Goal: Use online tool/utility: Utilize a website feature to perform a specific function

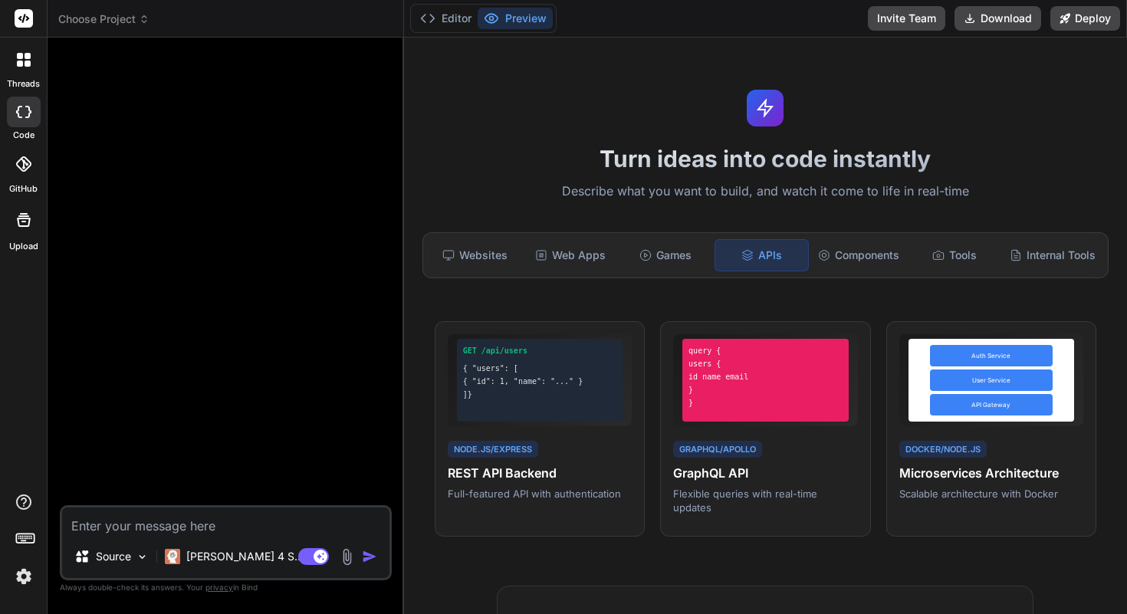
scroll to position [854, 0]
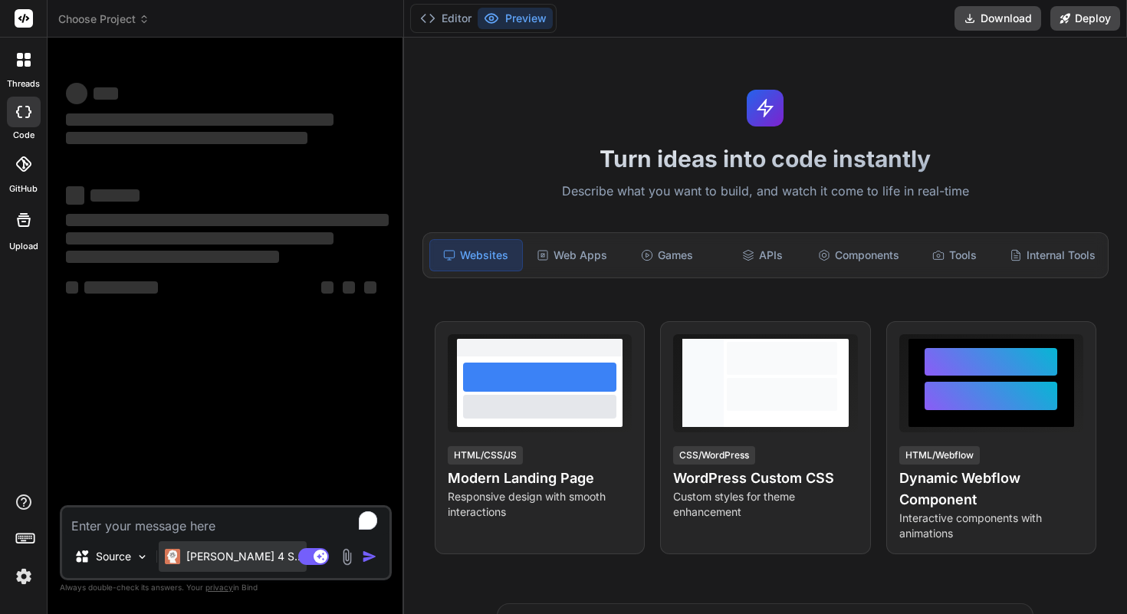
click at [204, 551] on p "[PERSON_NAME] 4 S.." at bounding box center [243, 556] width 114 height 15
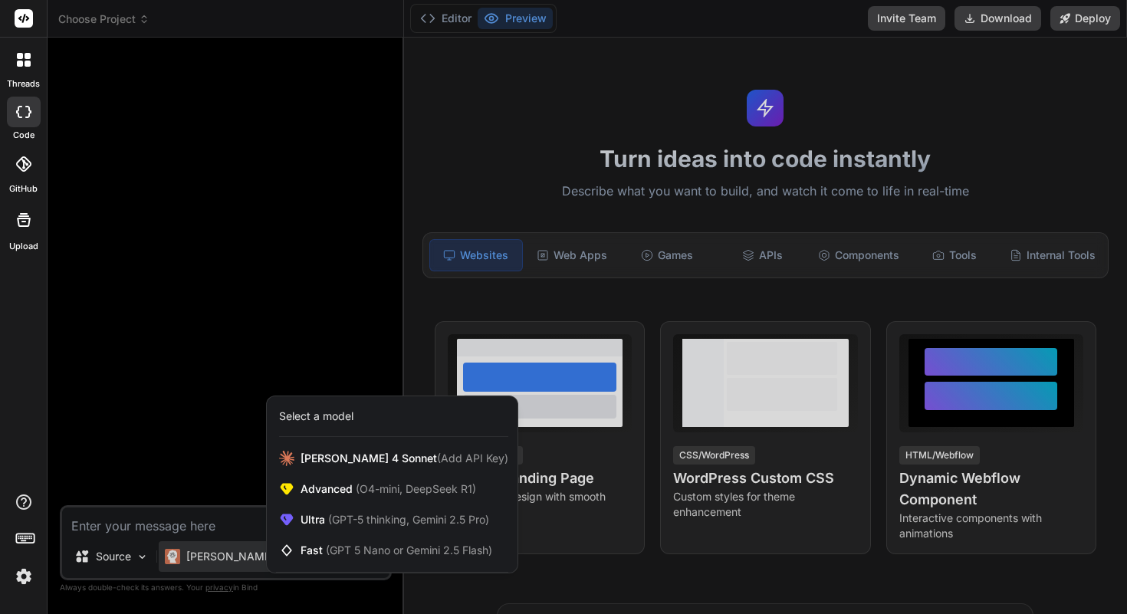
click at [136, 547] on div at bounding box center [563, 307] width 1127 height 614
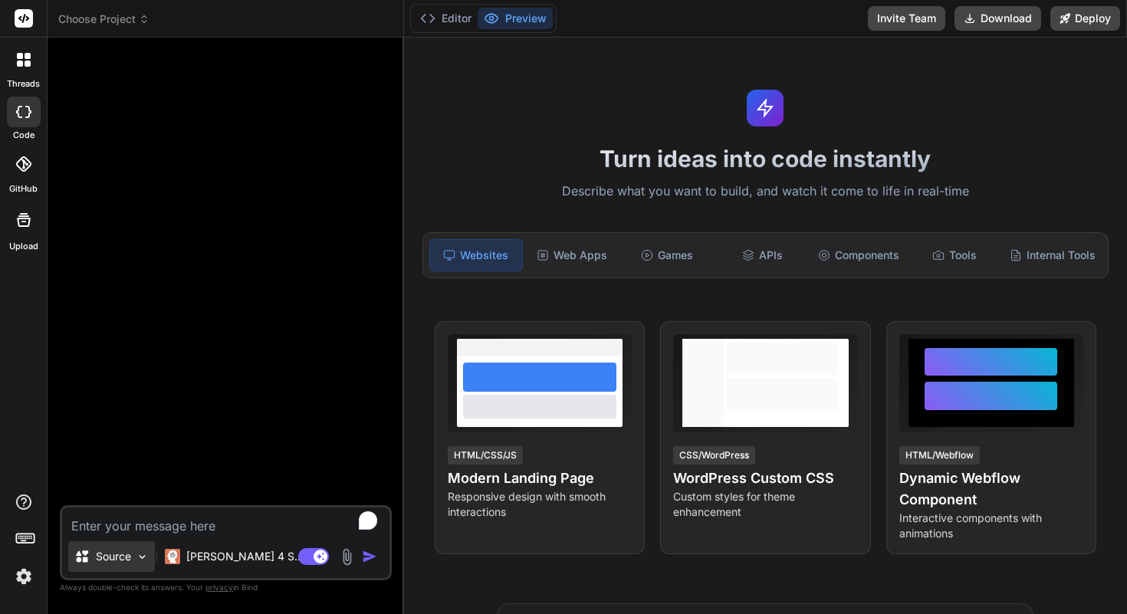
click at [136, 558] on img at bounding box center [142, 557] width 13 height 13
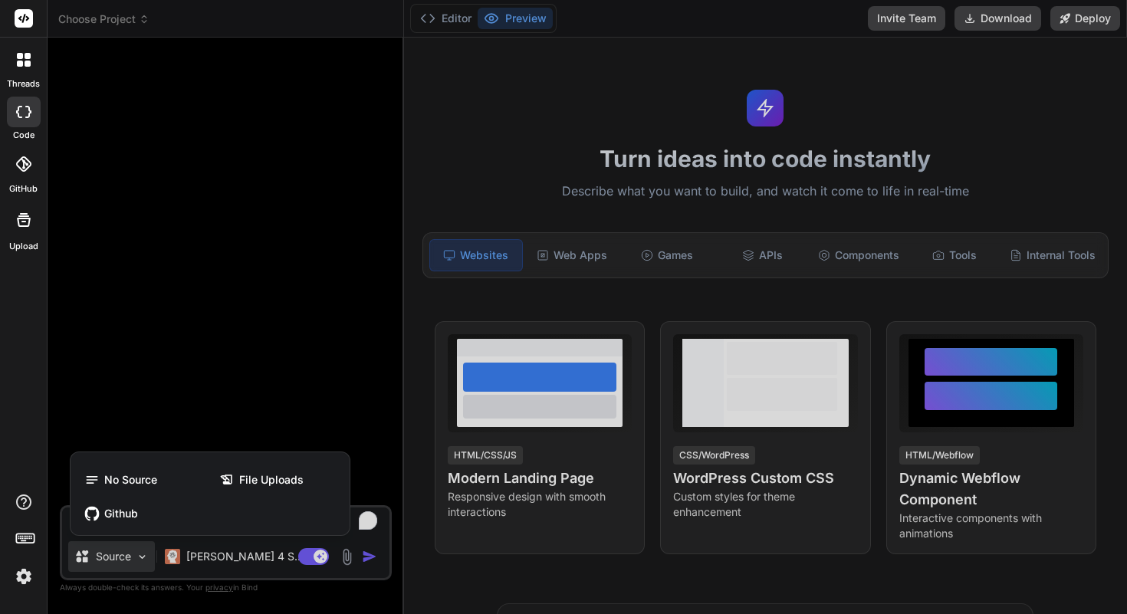
click at [137, 551] on div at bounding box center [563, 307] width 1127 height 614
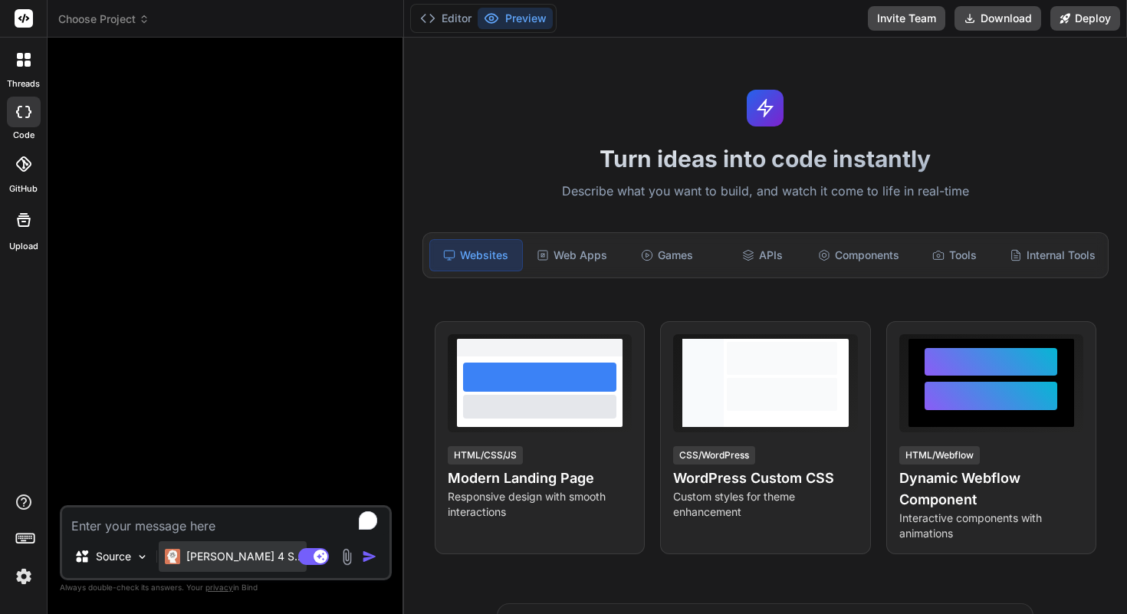
click at [229, 550] on p "[PERSON_NAME] 4 S.." at bounding box center [243, 556] width 114 height 15
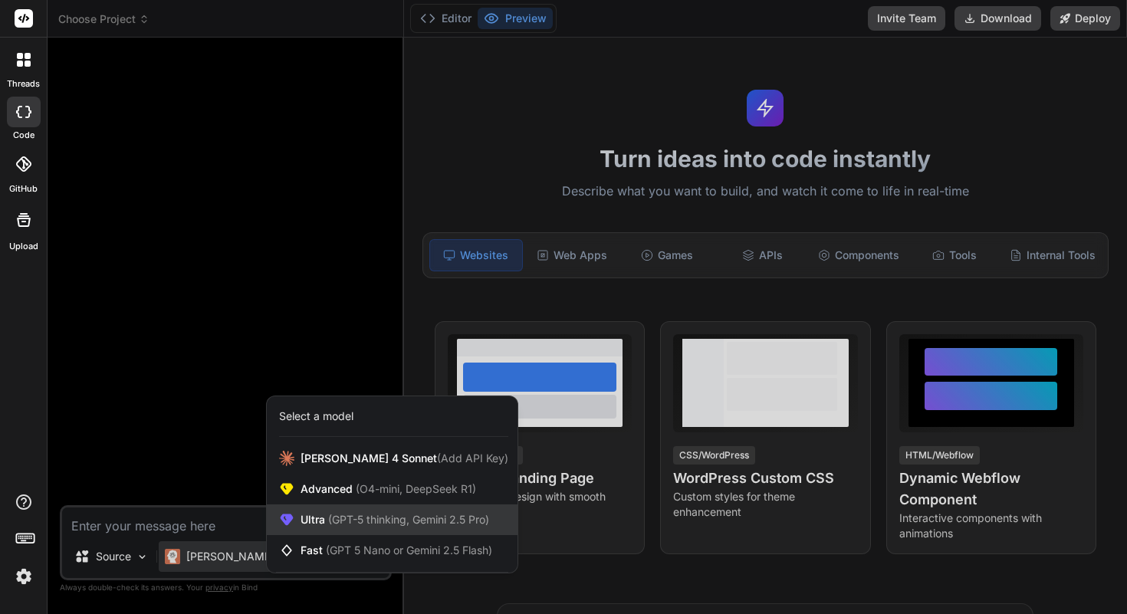
click at [401, 531] on div "Ultra (GPT-5 thinking, Gemini 2.5 Pro)" at bounding box center [392, 520] width 251 height 31
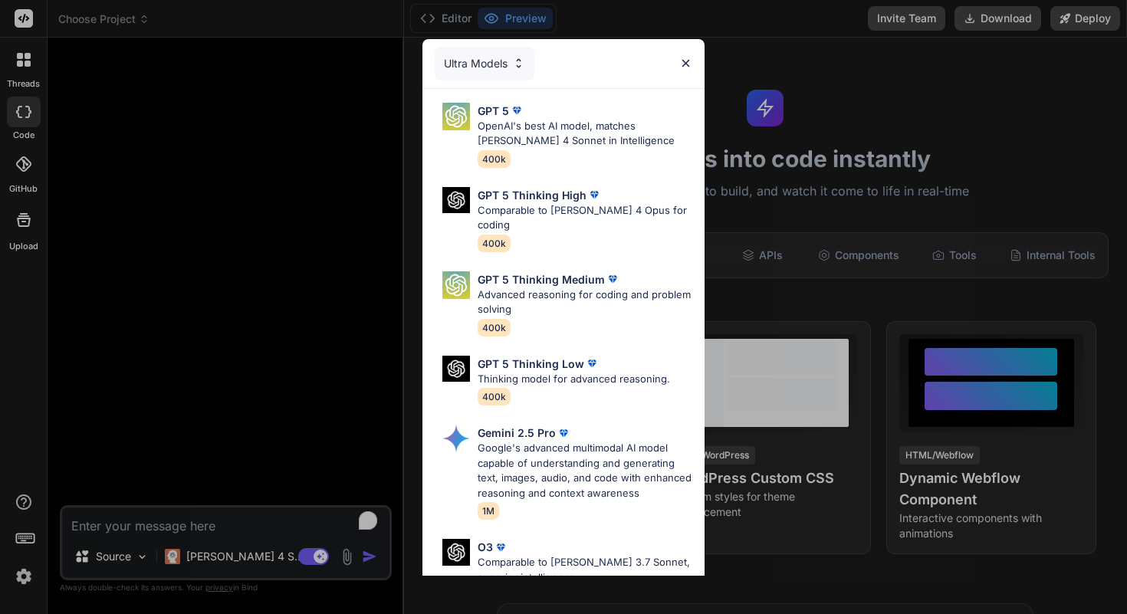
click at [521, 67] on img at bounding box center [518, 63] width 13 height 13
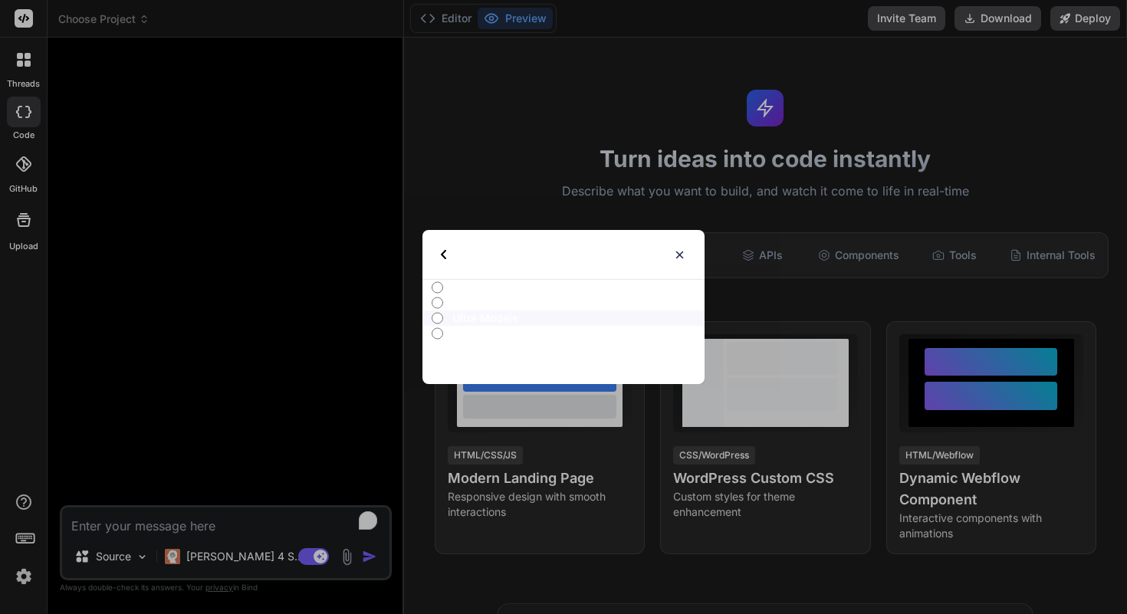
click at [442, 250] on img at bounding box center [443, 254] width 5 height 9
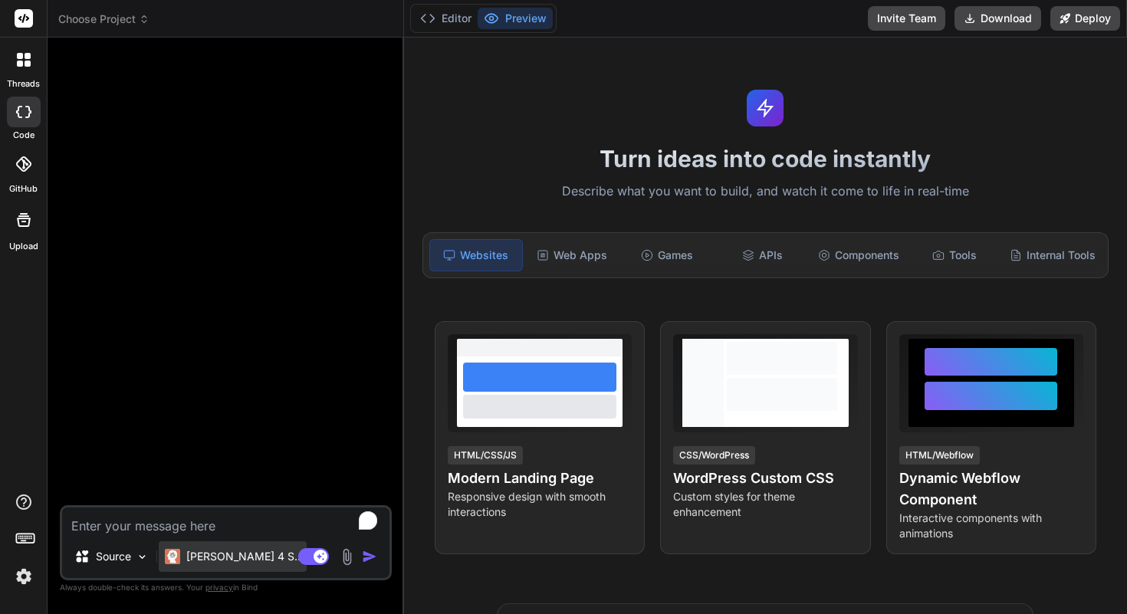
click at [225, 558] on p "[PERSON_NAME] 4 S.." at bounding box center [243, 556] width 114 height 15
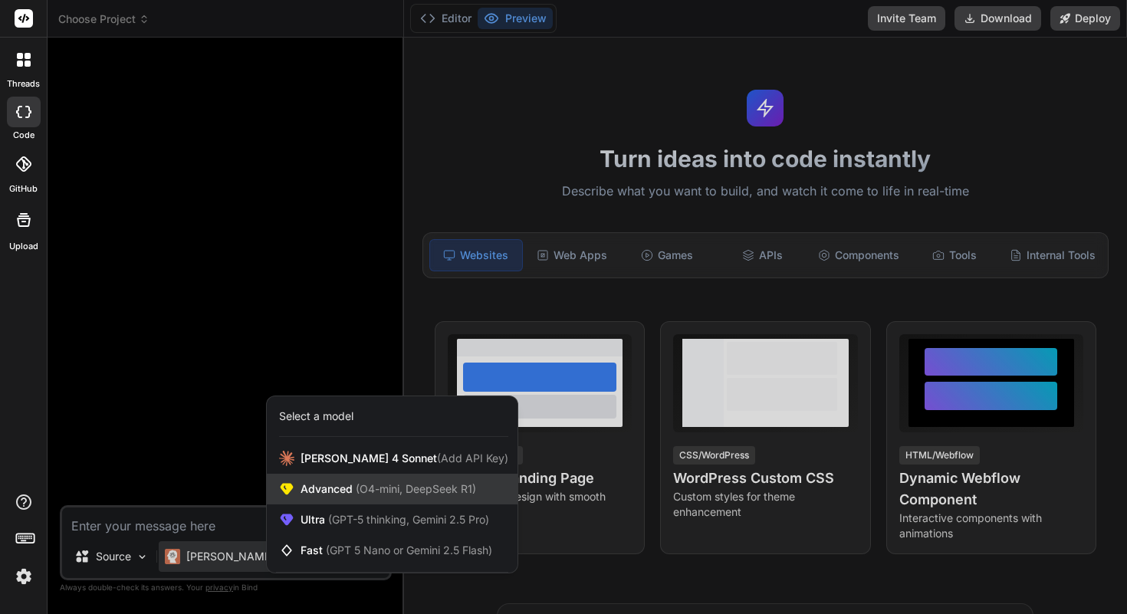
click at [407, 474] on div "Advanced (O4-mini, DeepSeek R1)" at bounding box center [392, 489] width 251 height 31
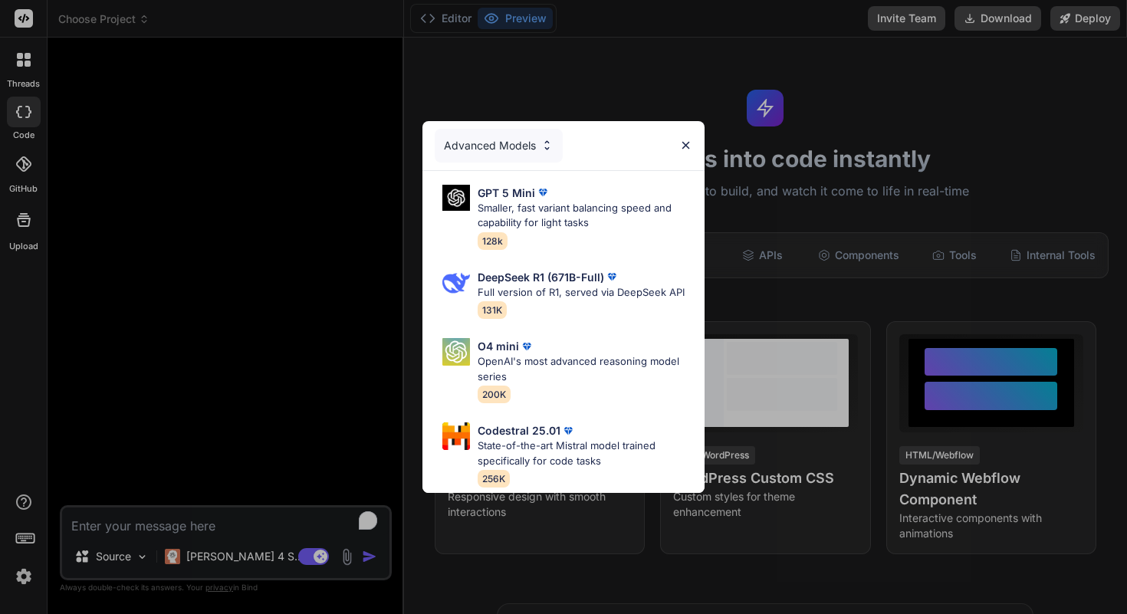
click at [208, 551] on div "Advanced Models GPT 5 Mini Smaller, fast variant balancing speed and capability…" at bounding box center [563, 307] width 1127 height 614
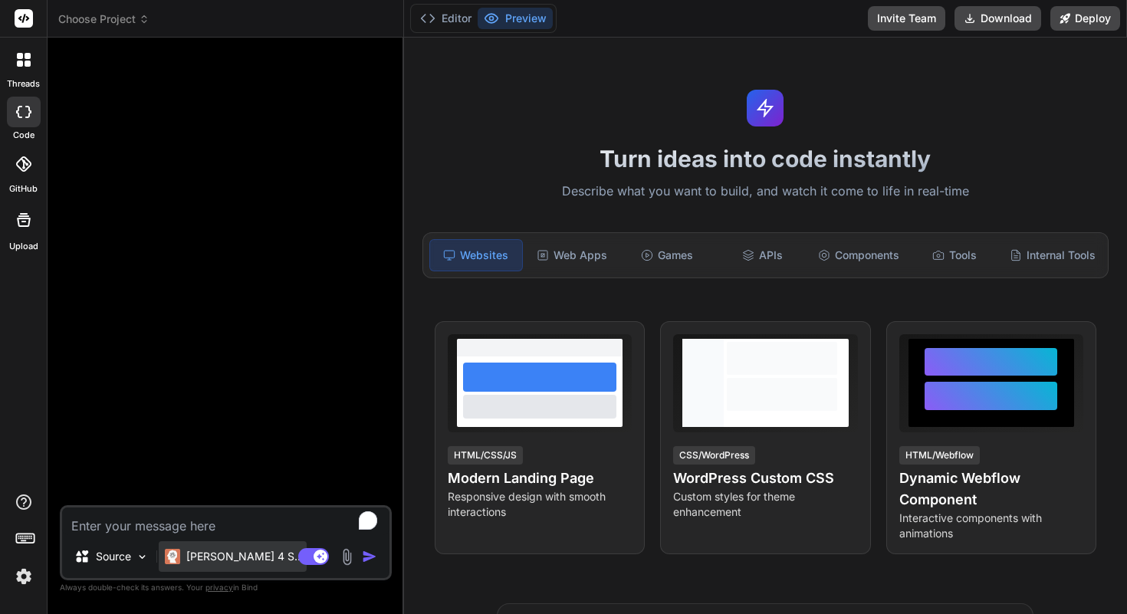
click at [225, 560] on p "[PERSON_NAME] 4 S.." at bounding box center [243, 556] width 114 height 15
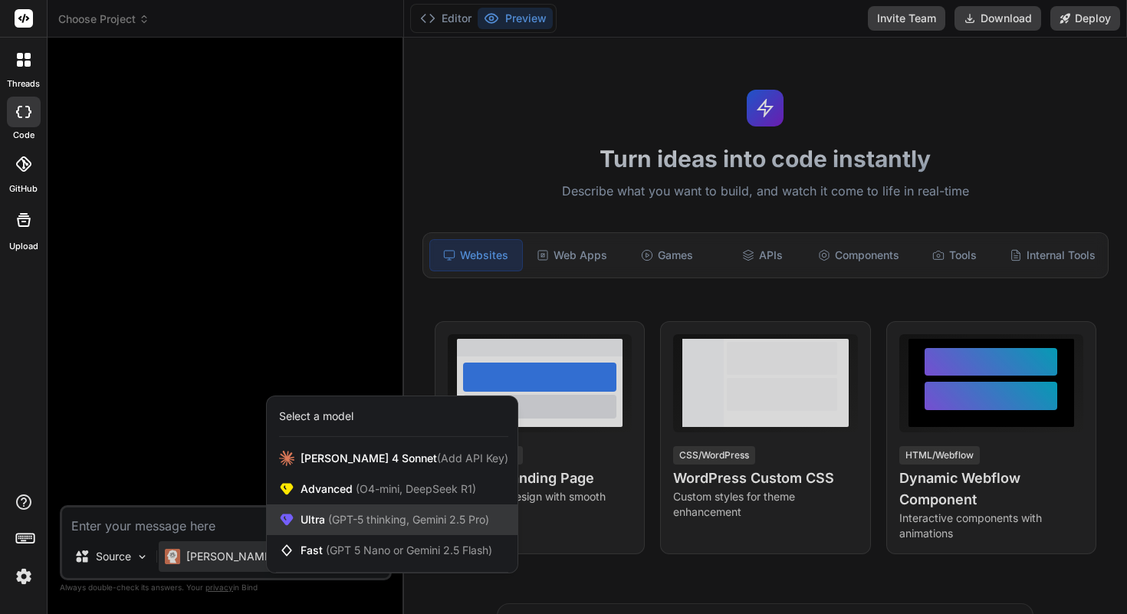
click at [361, 513] on span "(GPT-5 thinking, Gemini 2.5 Pro)" at bounding box center [407, 519] width 164 height 13
type textarea "x"
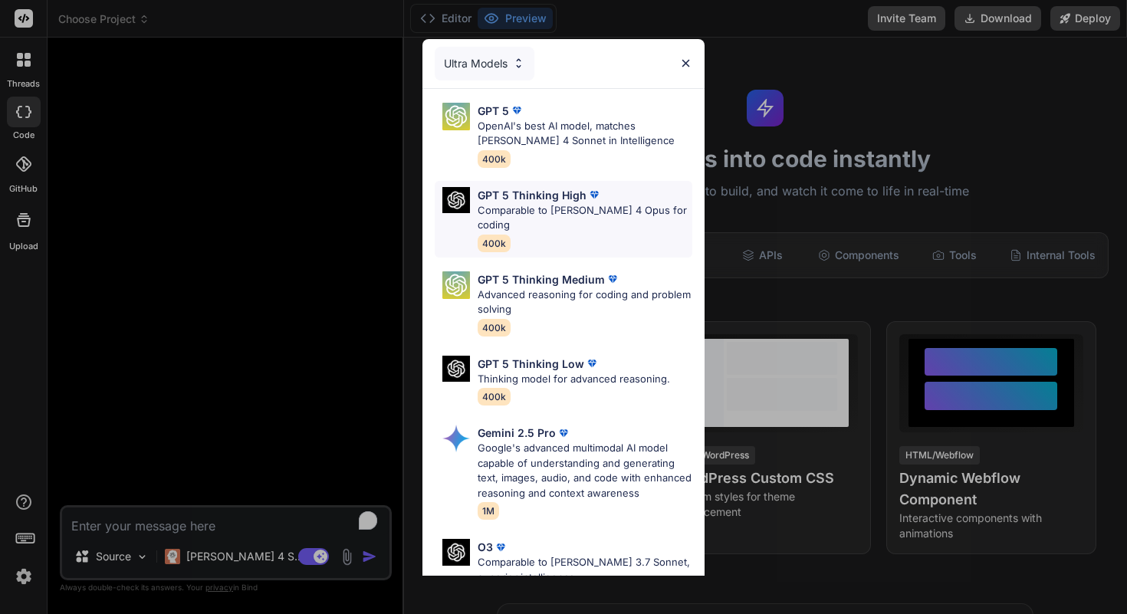
click at [628, 221] on div "GPT 5 Thinking High Comparable to Claude 4 Opus for coding 400k" at bounding box center [585, 219] width 215 height 64
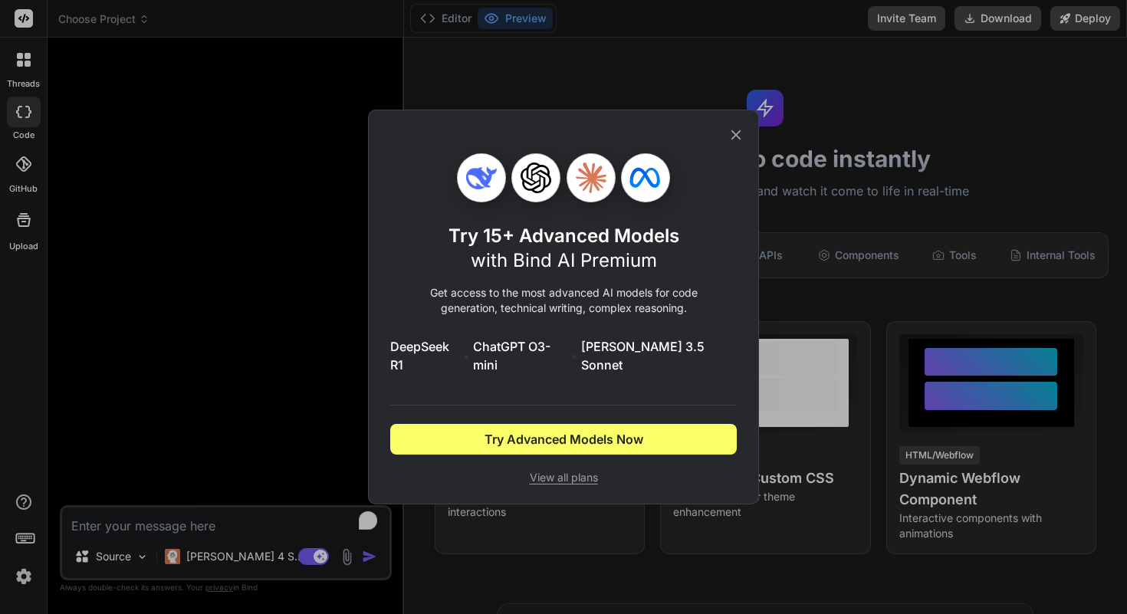
click at [730, 143] on icon at bounding box center [736, 135] width 17 height 17
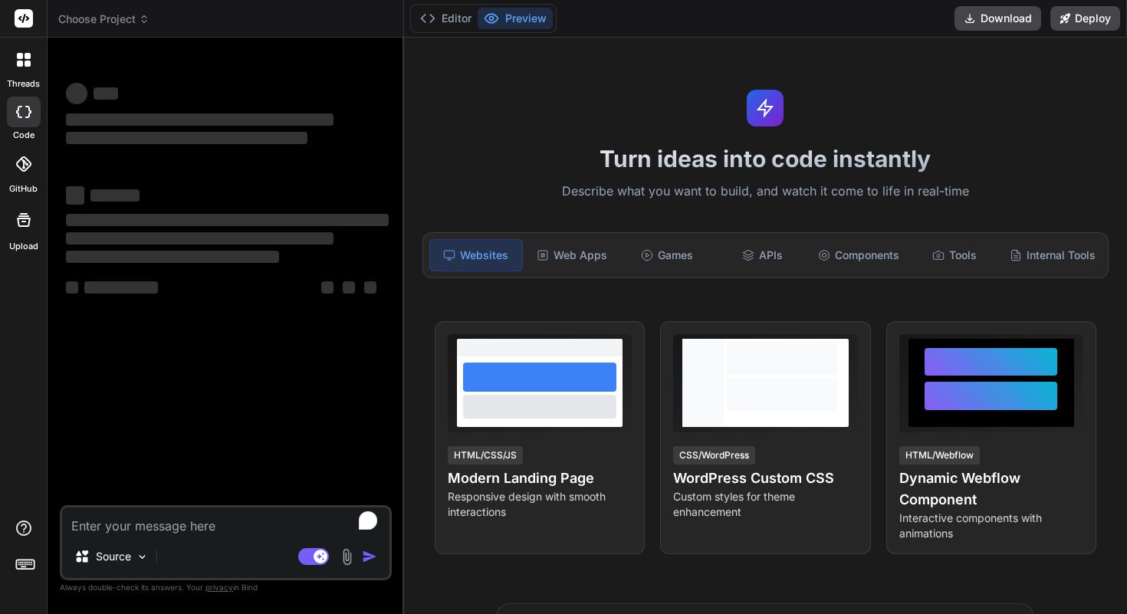
type textarea "x"
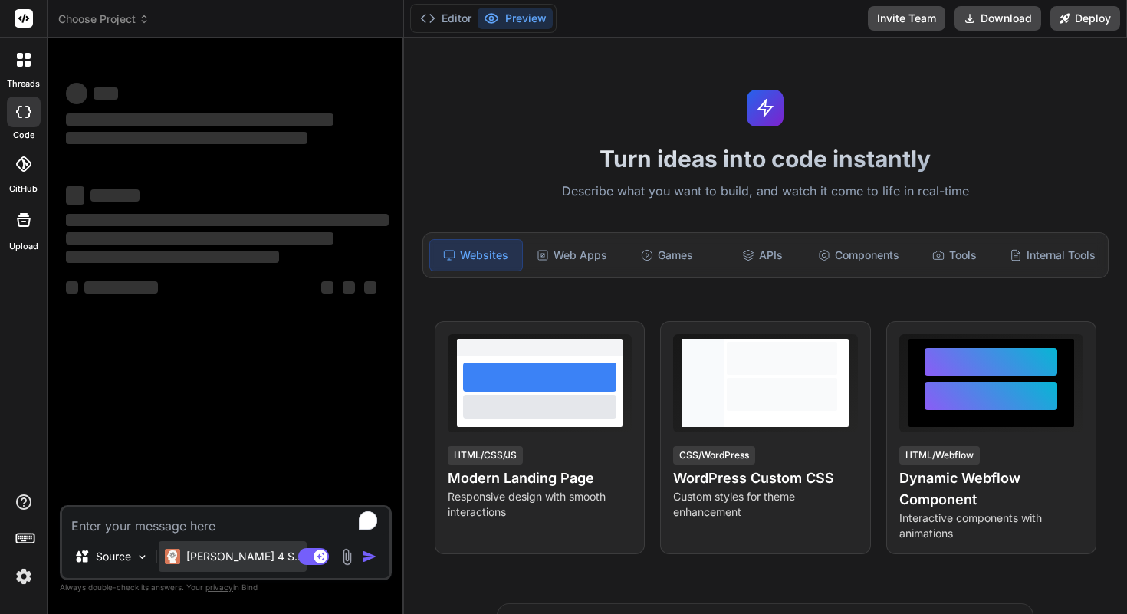
click at [226, 556] on p "[PERSON_NAME] 4 S.." at bounding box center [243, 556] width 114 height 15
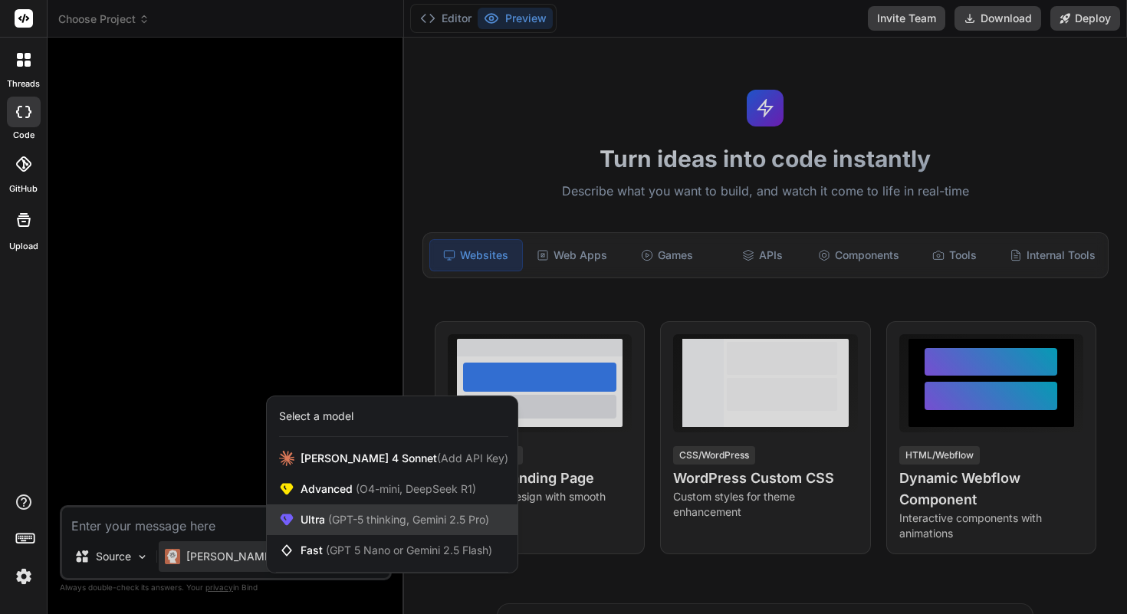
click at [361, 507] on div "Ultra (GPT-5 thinking, Gemini 2.5 Pro)" at bounding box center [392, 520] width 251 height 31
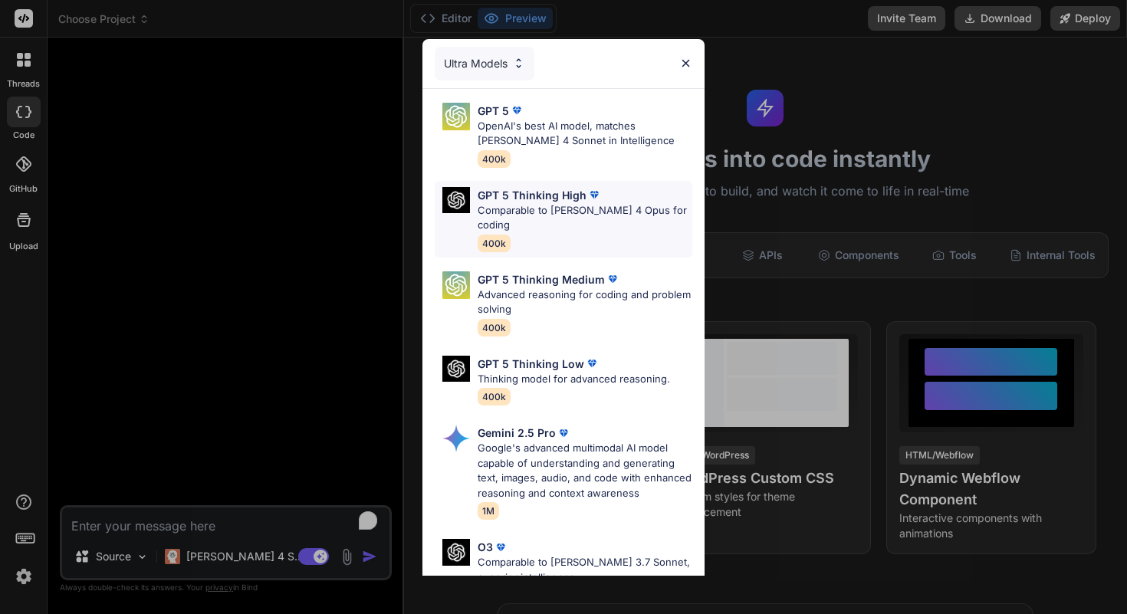
click at [596, 213] on p "Comparable to [PERSON_NAME] 4 Opus for coding" at bounding box center [585, 218] width 215 height 30
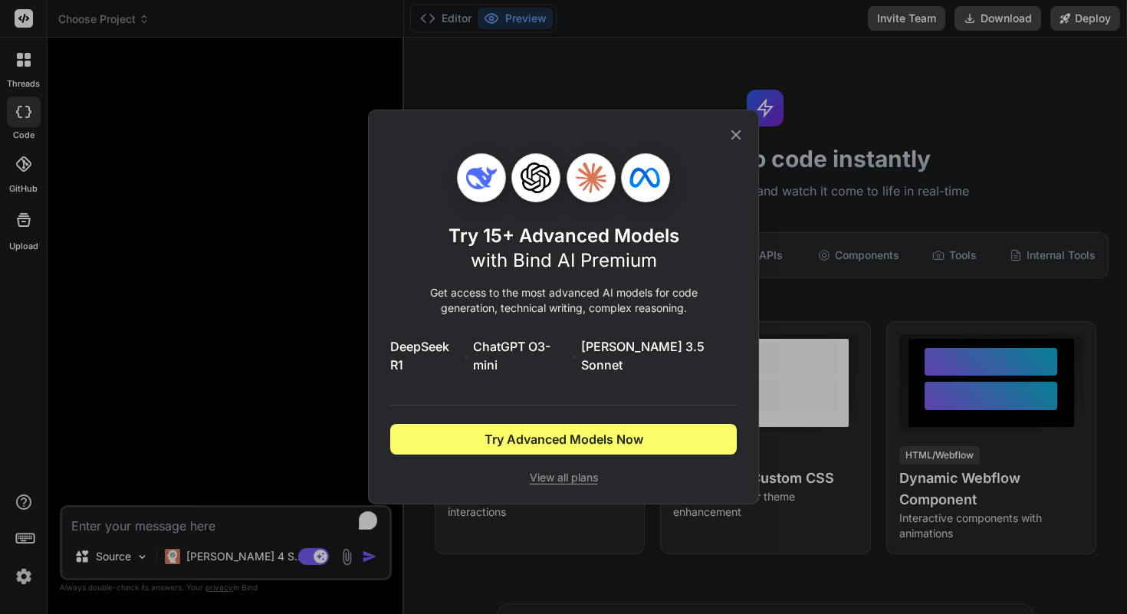
click at [565, 470] on span "View all plans" at bounding box center [563, 477] width 347 height 15
click at [18, 563] on div "Try 15+ Advanced Models with Bind AI Premium Get access to the most advanced AI…" at bounding box center [563, 307] width 1127 height 614
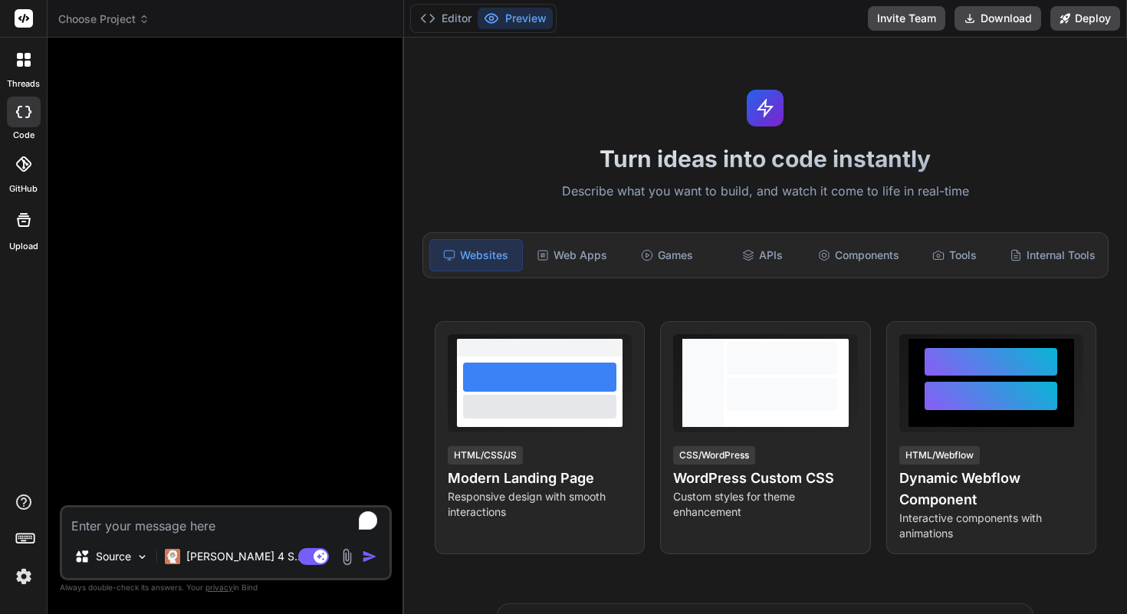
click at [19, 571] on img at bounding box center [24, 577] width 26 height 26
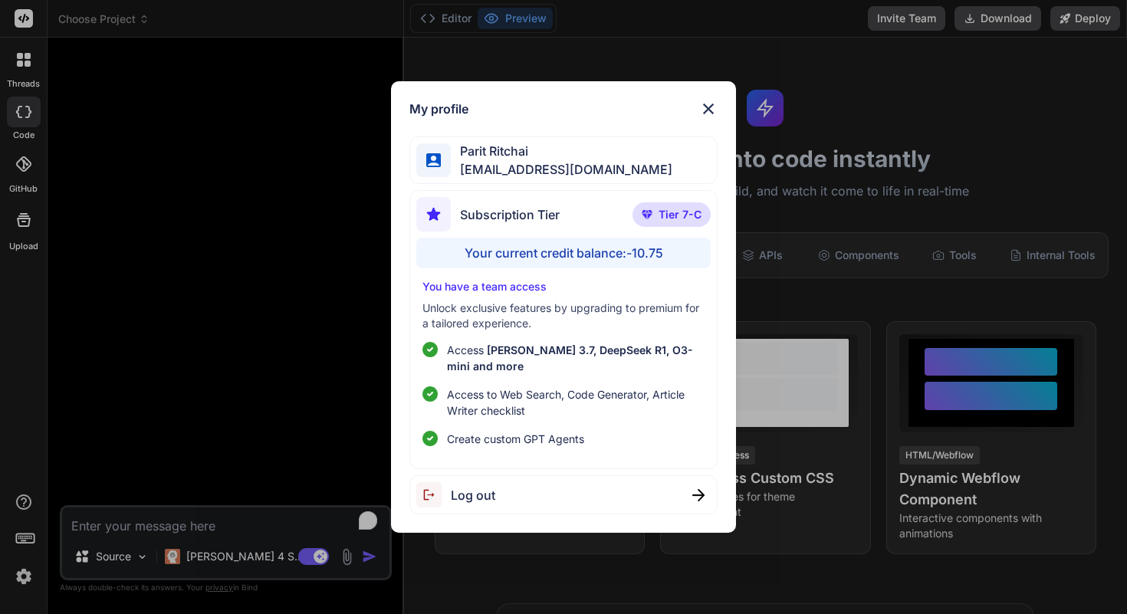
click at [707, 114] on img at bounding box center [708, 109] width 18 height 18
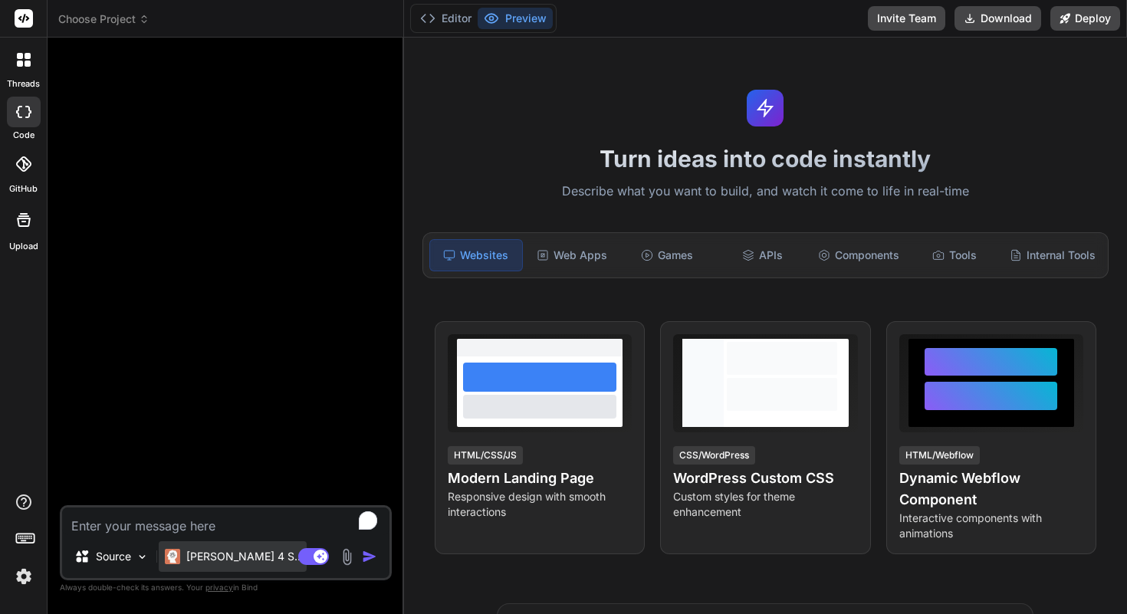
click at [200, 548] on div "[PERSON_NAME] 4 S.." at bounding box center [233, 556] width 148 height 31
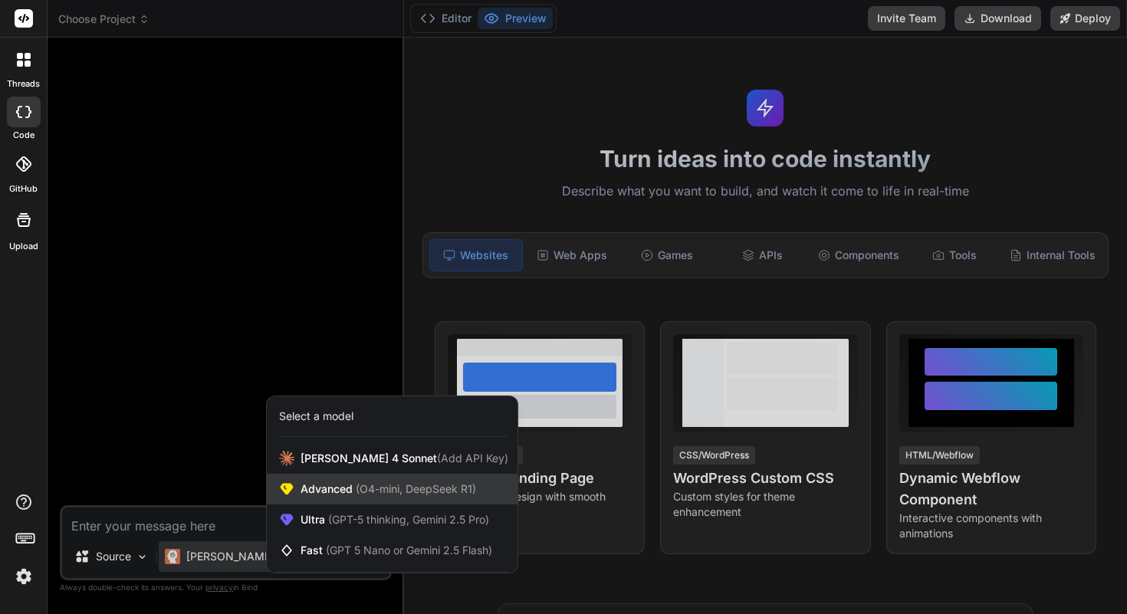
click at [340, 480] on div "Advanced (O4-mini, DeepSeek R1)" at bounding box center [392, 489] width 251 height 31
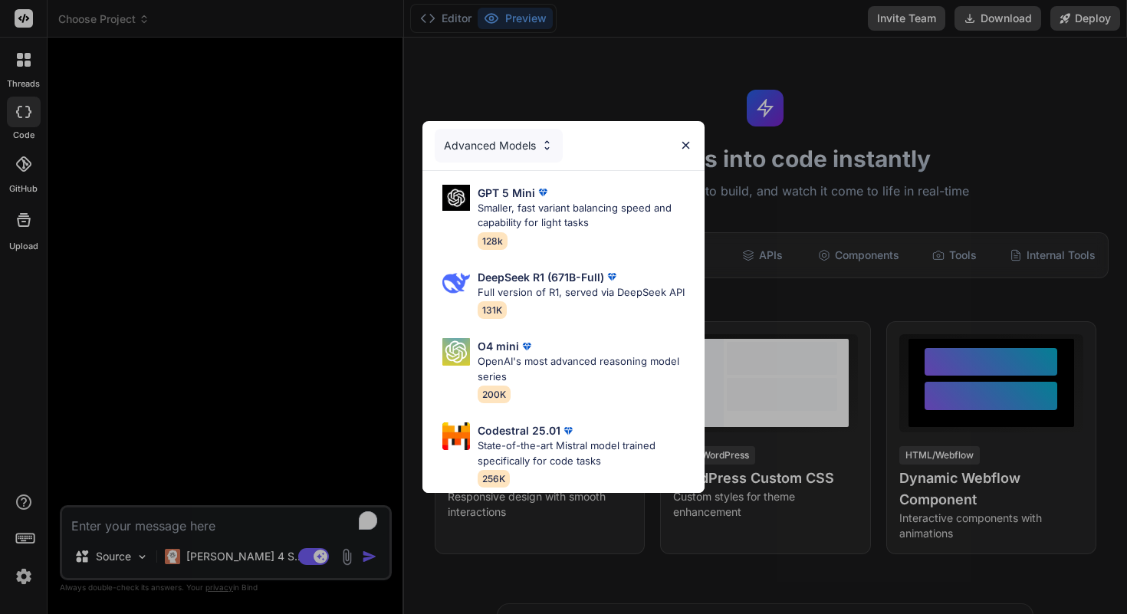
click at [224, 555] on div "Advanced Models GPT 5 Mini Smaller, fast variant balancing speed and capability…" at bounding box center [563, 307] width 1127 height 614
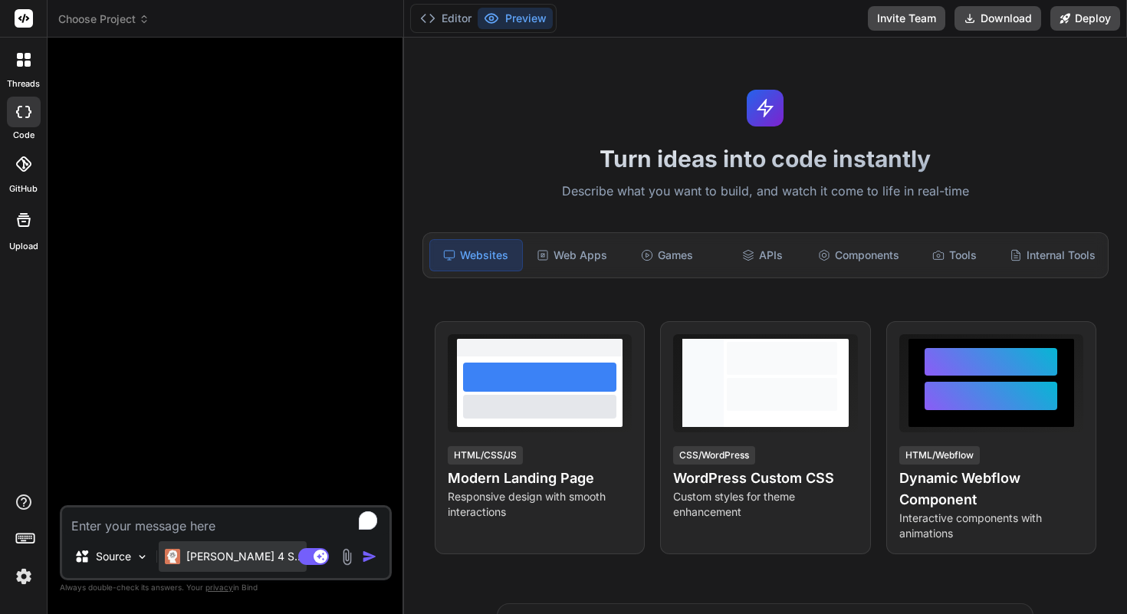
click at [228, 555] on p "[PERSON_NAME] 4 S.." at bounding box center [243, 556] width 114 height 15
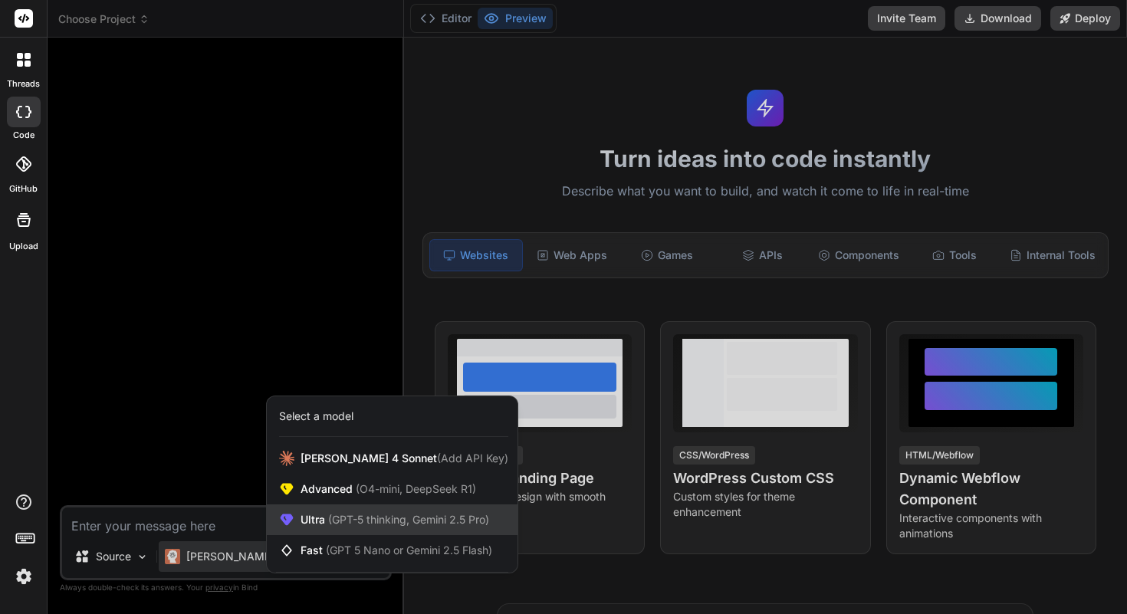
click at [360, 509] on div "Ultra (GPT-5 thinking, Gemini 2.5 Pro)" at bounding box center [392, 520] width 251 height 31
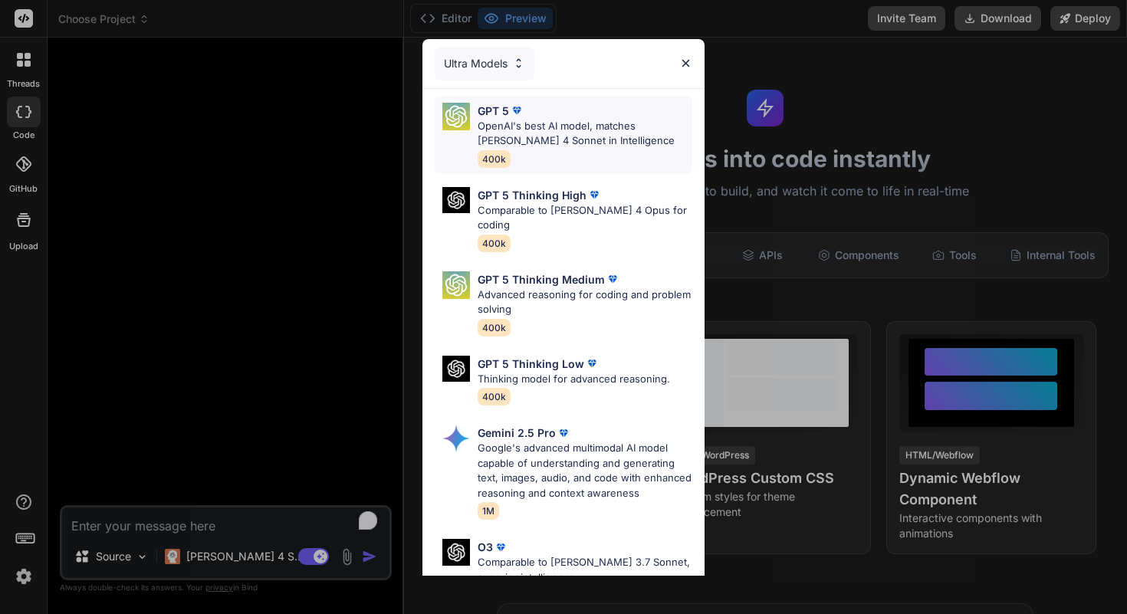
click at [619, 140] on p "OpenAI's best AI model, matches [PERSON_NAME] 4 Sonnet in Intelligence" at bounding box center [585, 134] width 215 height 30
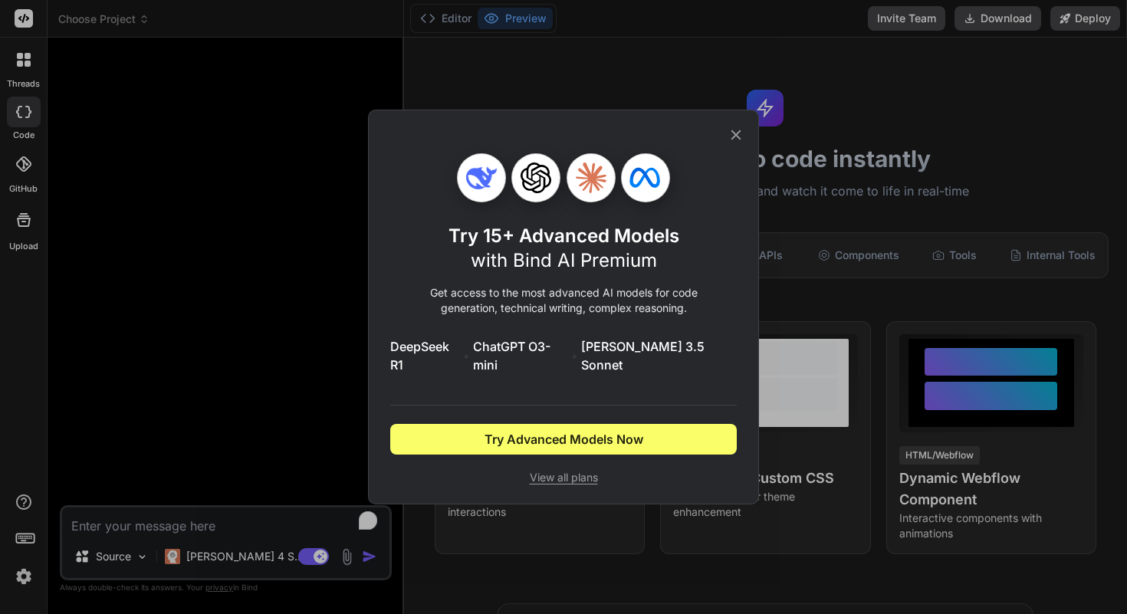
click at [734, 138] on icon at bounding box center [736, 135] width 17 height 17
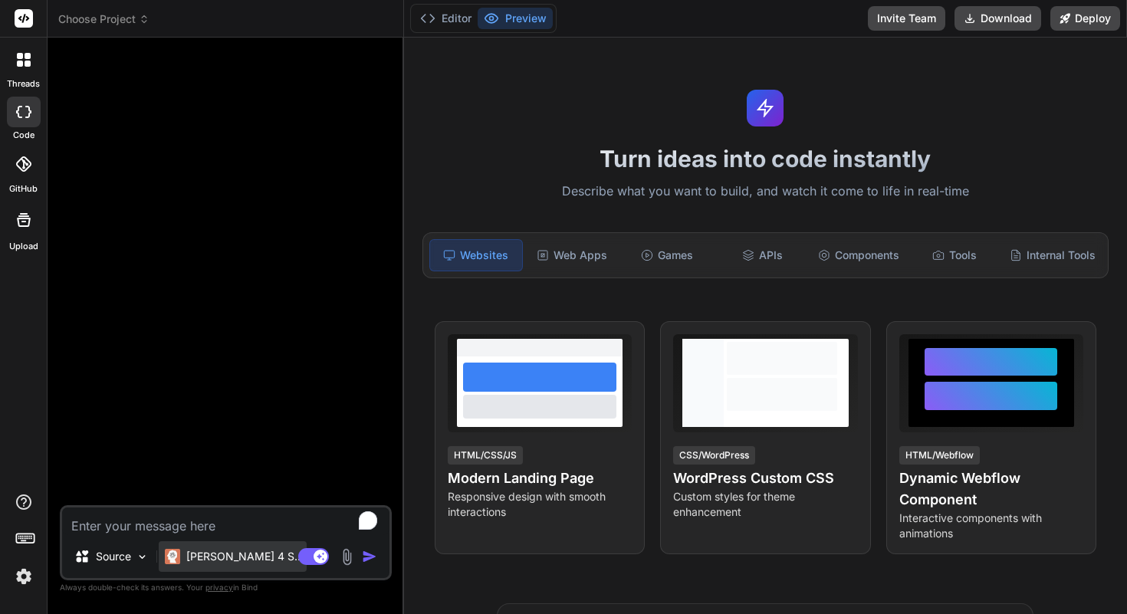
click at [214, 555] on p "[PERSON_NAME] 4 S.." at bounding box center [243, 556] width 114 height 15
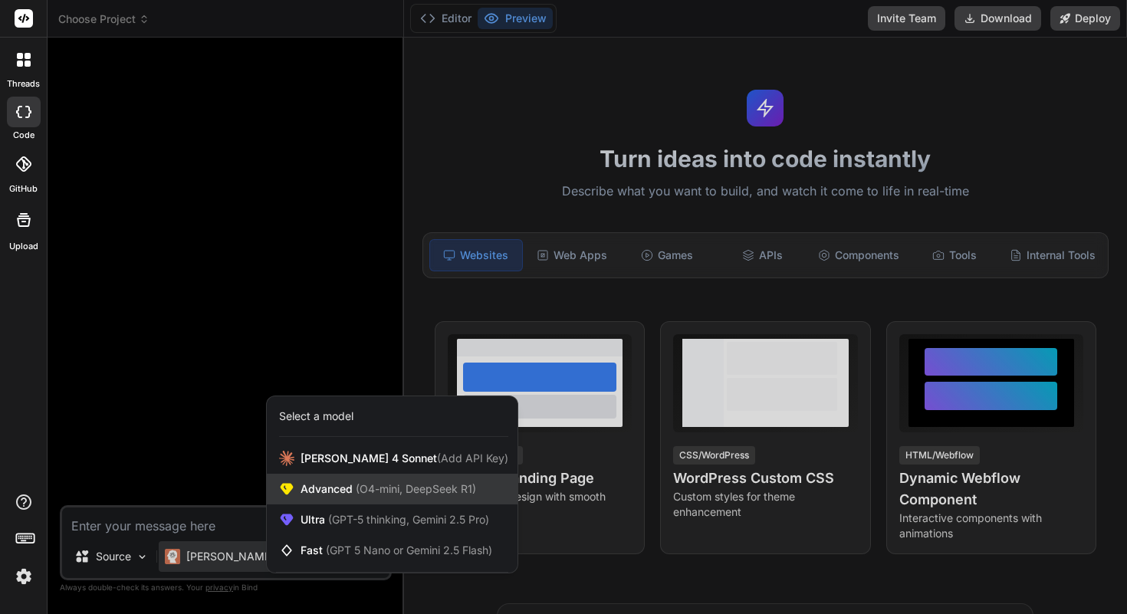
click at [365, 485] on span "(O4-mini, DeepSeek R1)" at bounding box center [414, 488] width 123 height 13
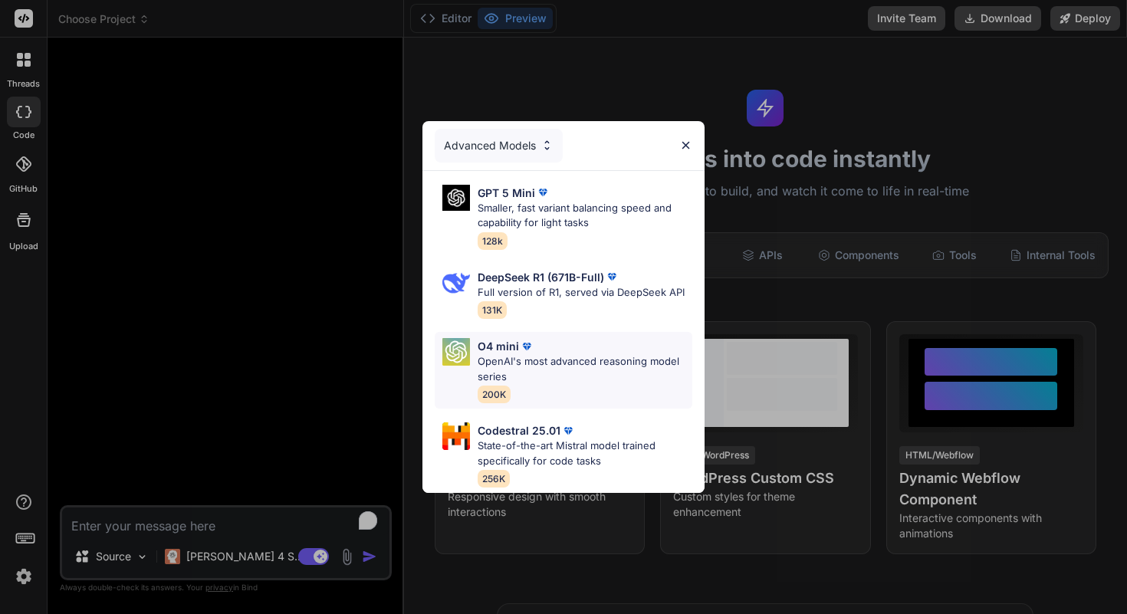
click at [584, 364] on p "OpenAI's most advanced reasoning model series" at bounding box center [585, 369] width 215 height 30
type textarea "x"
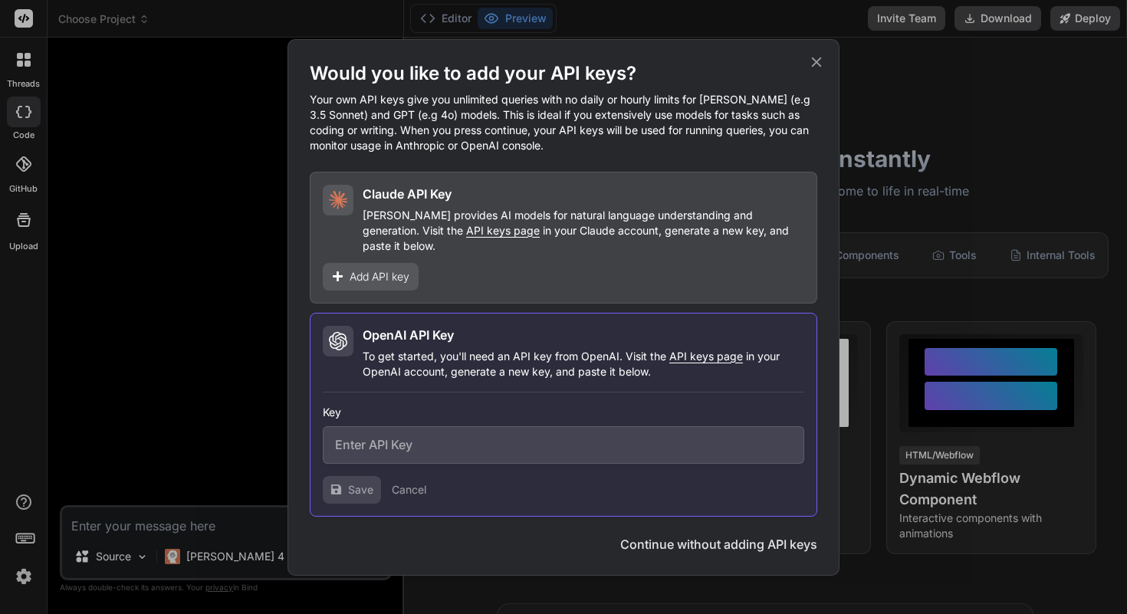
click at [387, 442] on input "text" at bounding box center [564, 445] width 482 height 38
click at [740, 539] on button "Continue without adding API keys" at bounding box center [718, 544] width 197 height 18
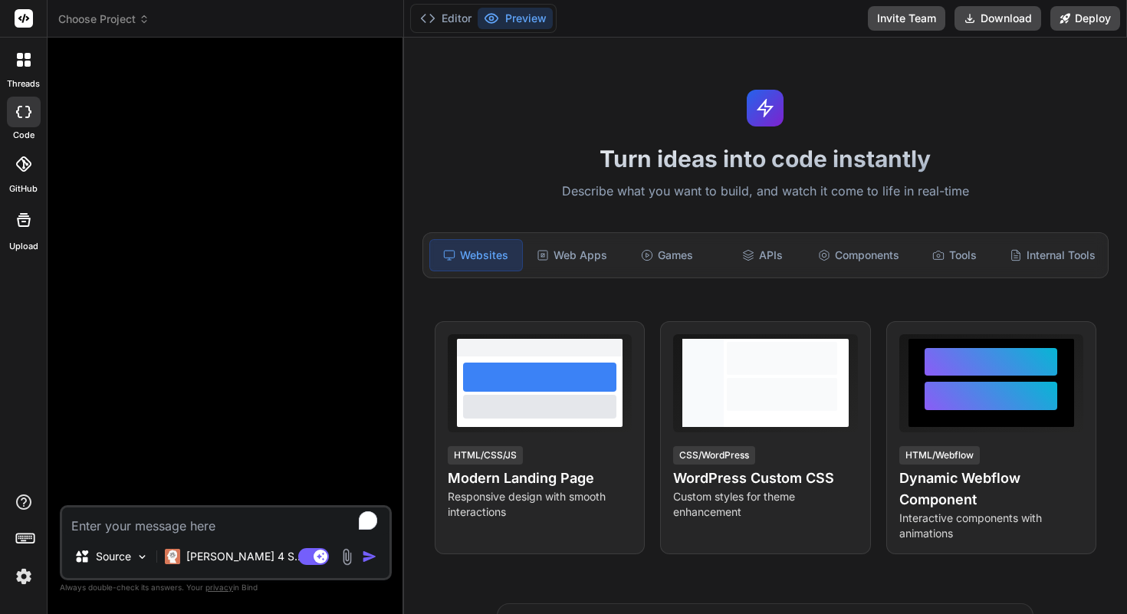
click at [241, 522] on textarea "To enrich screen reader interactions, please activate Accessibility in Grammarl…" at bounding box center [225, 522] width 327 height 28
click at [189, 528] on textarea "To enrich screen reader interactions, please activate Accessibility in Grammarl…" at bounding box center [225, 522] width 327 height 28
paste textarea "l่ipsuัdol่s amีconsิ่adัelีs์do๊eiusmodte้in่ut laื่etd้magnีaี่eุadminimvenia…"
type textarea "l่ipsuัdol่s amีconsิ่adัelีs์do๊eiusmodte้in่ut laื่etd้magnีaี่eุadminimvenia…"
type textarea "x"
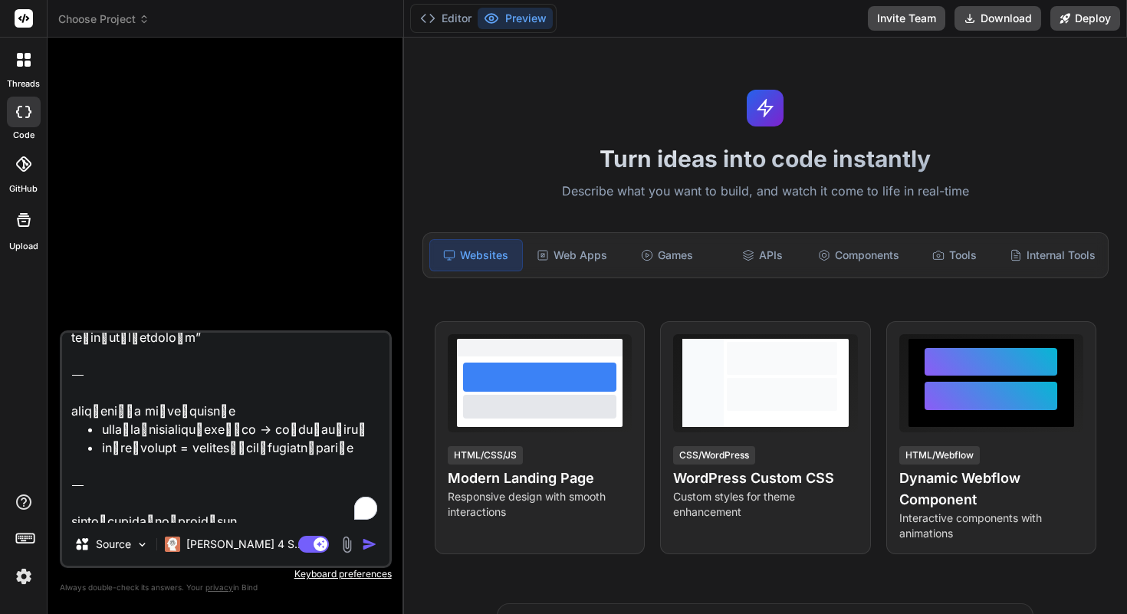
scroll to position [2101, 0]
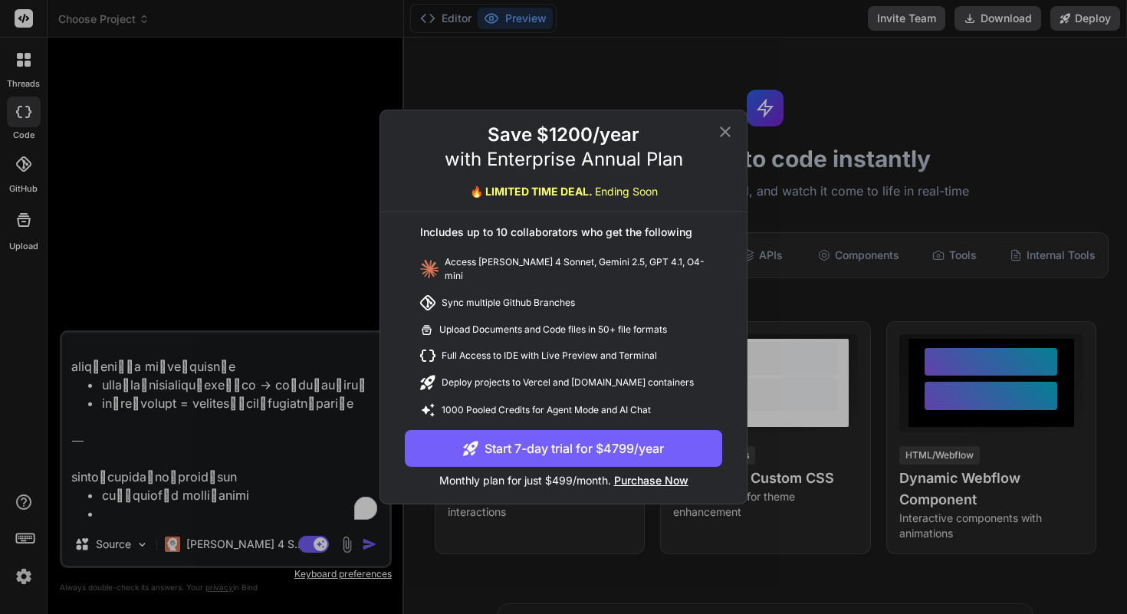
type textarea "l่ipsuัdol่s amีconsิ่adัelีs์do๊eiusmodte้in่ut laื่etd้magnีaี่eุadminimvenia…"
click at [722, 140] on icon at bounding box center [725, 132] width 18 height 18
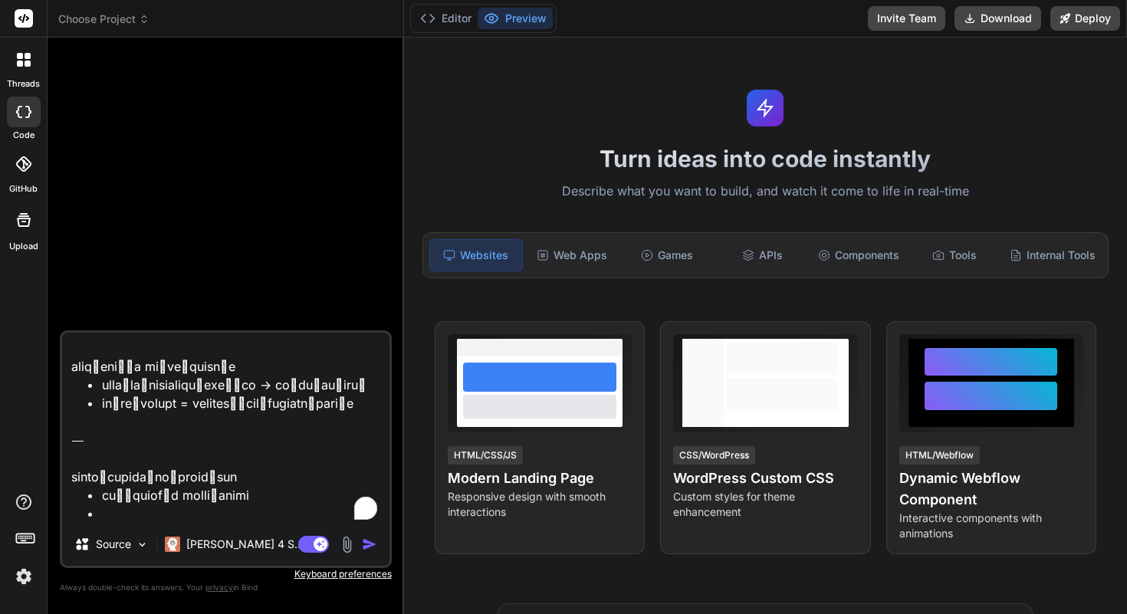
click at [326, 509] on textarea "To enrich screen reader interactions, please activate Accessibility in Grammarl…" at bounding box center [225, 428] width 327 height 190
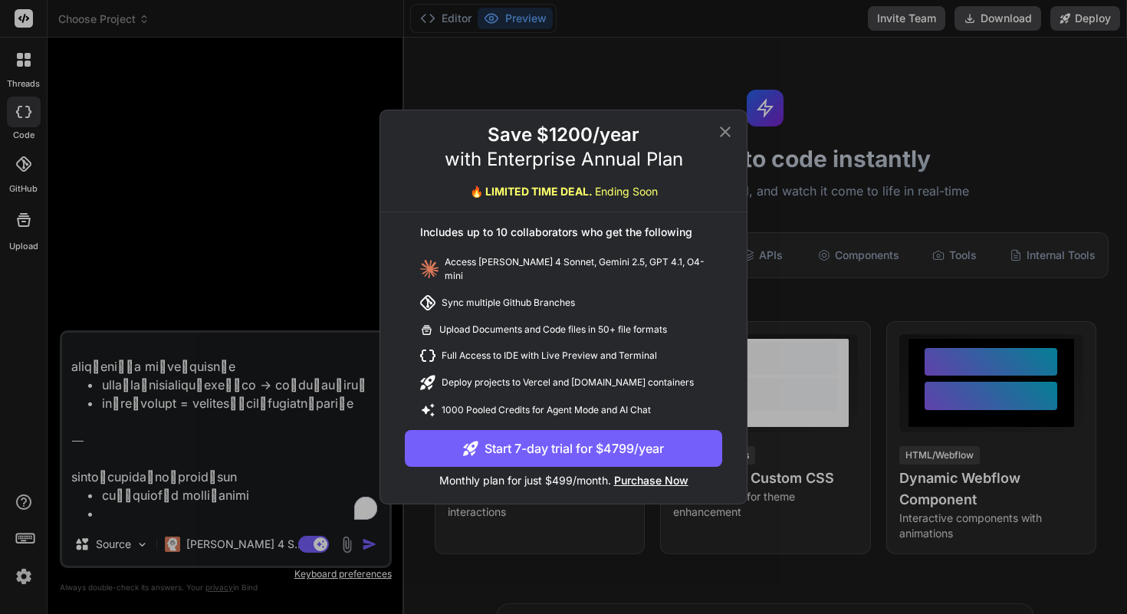
click at [722, 135] on icon at bounding box center [725, 132] width 11 height 11
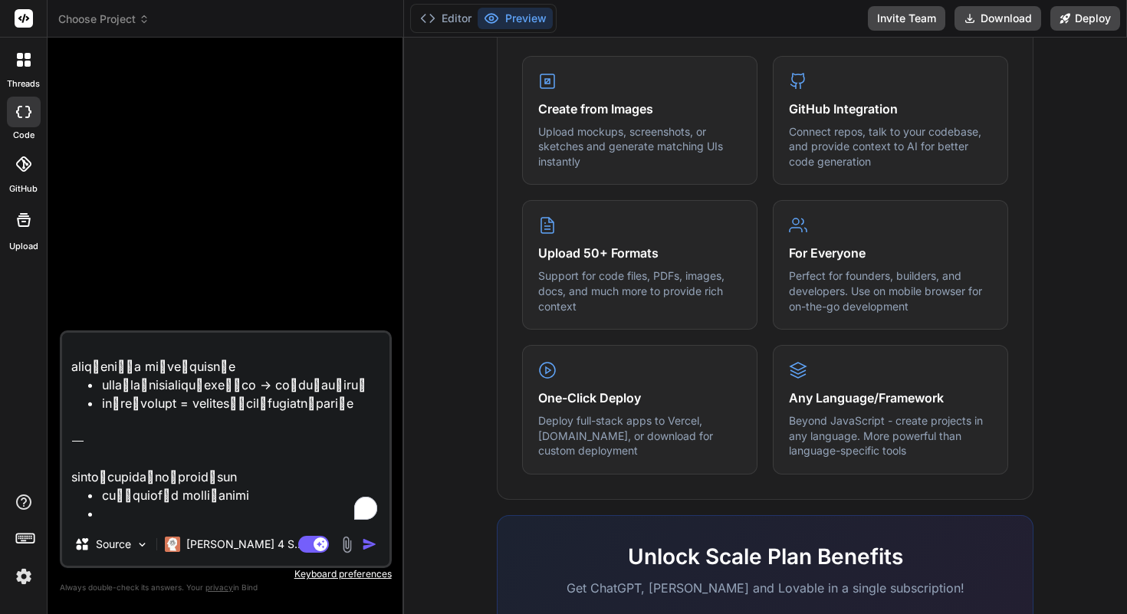
scroll to position [0, 0]
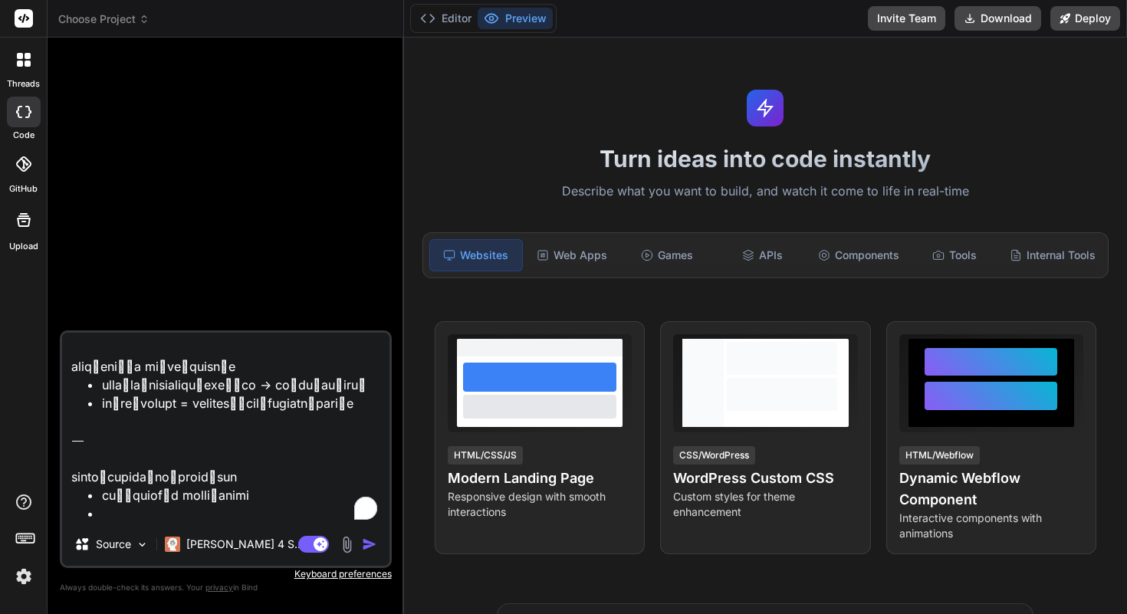
click at [26, 67] on div at bounding box center [24, 60] width 32 height 32
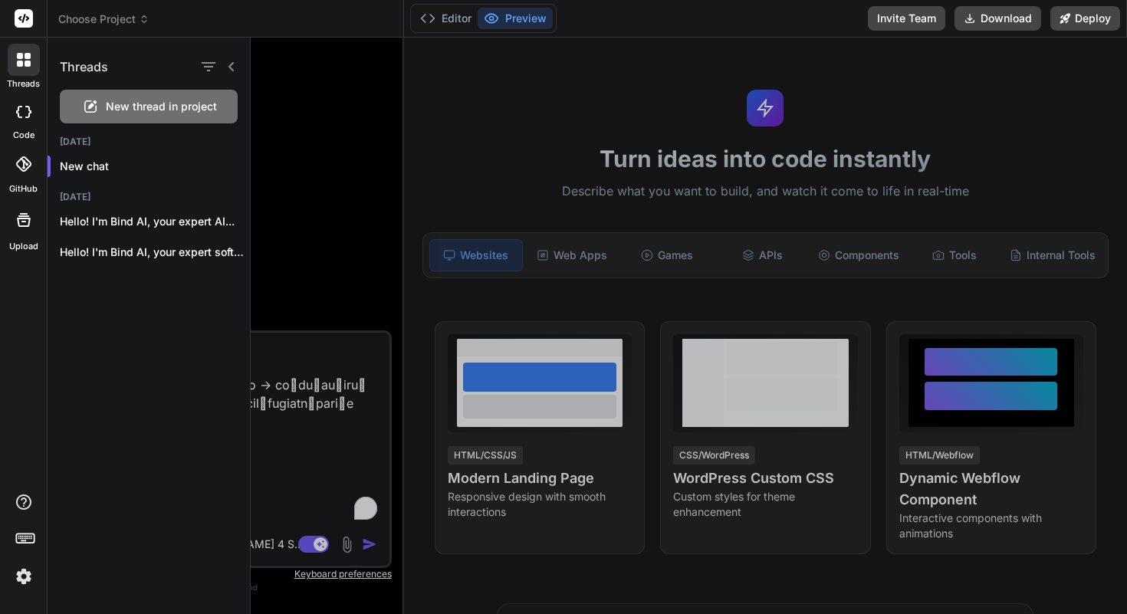
click at [126, 104] on span "New thread in project" at bounding box center [161, 106] width 111 height 15
type textarea "x"
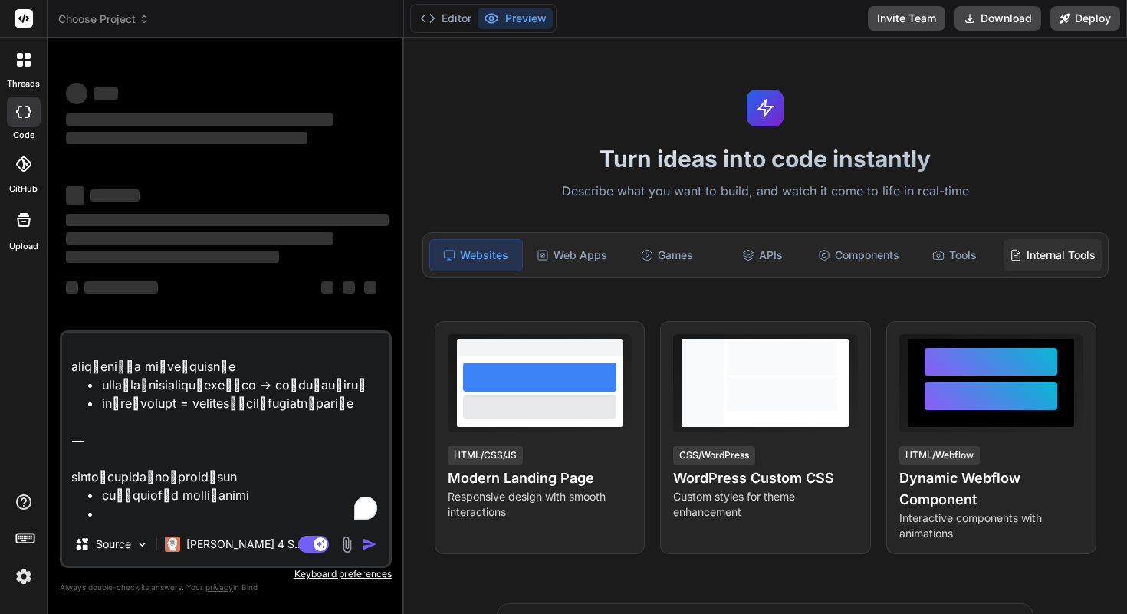
click at [1056, 263] on div "Internal Tools" at bounding box center [1053, 255] width 98 height 32
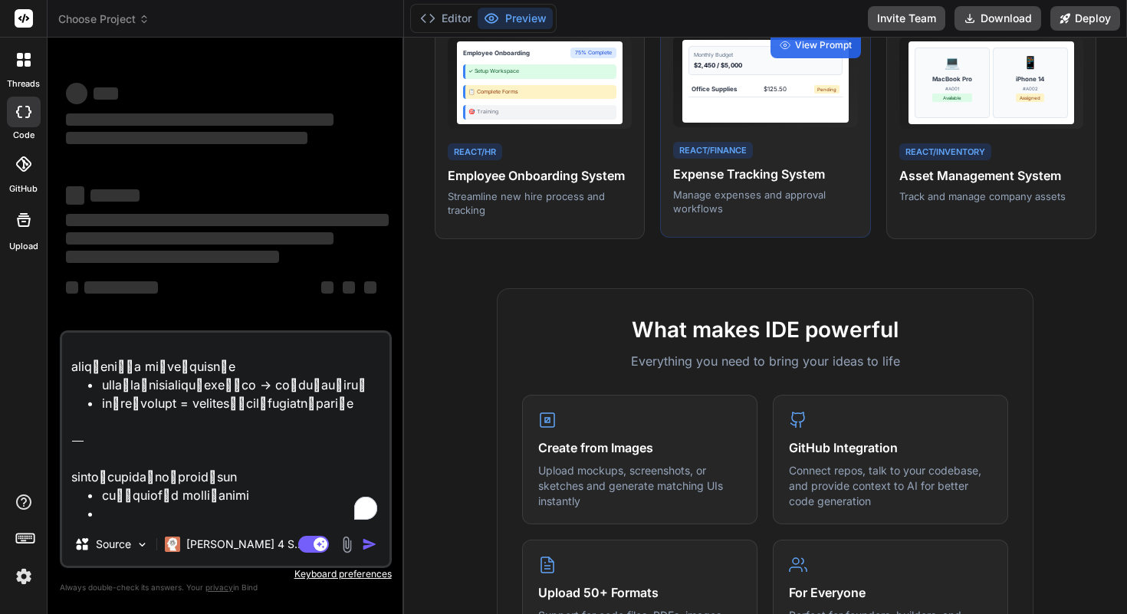
scroll to position [183, 0]
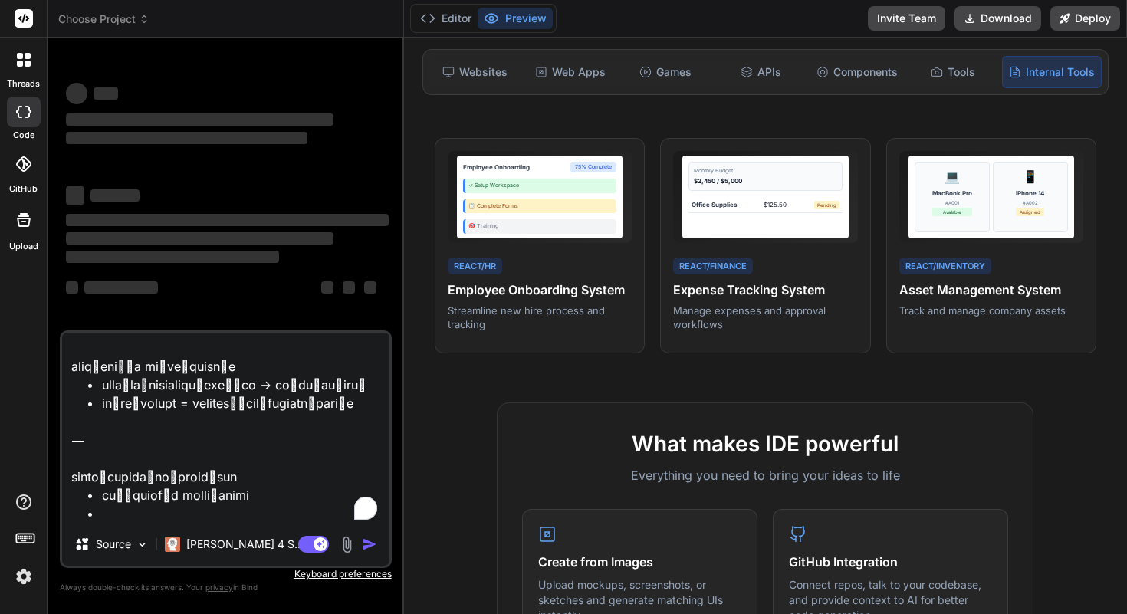
click at [27, 22] on rect at bounding box center [24, 18] width 18 height 18
click at [94, 9] on header "Choose Project Created with Pixso." at bounding box center [226, 19] width 357 height 38
click at [97, 18] on span "Choose Project" at bounding box center [103, 19] width 91 height 15
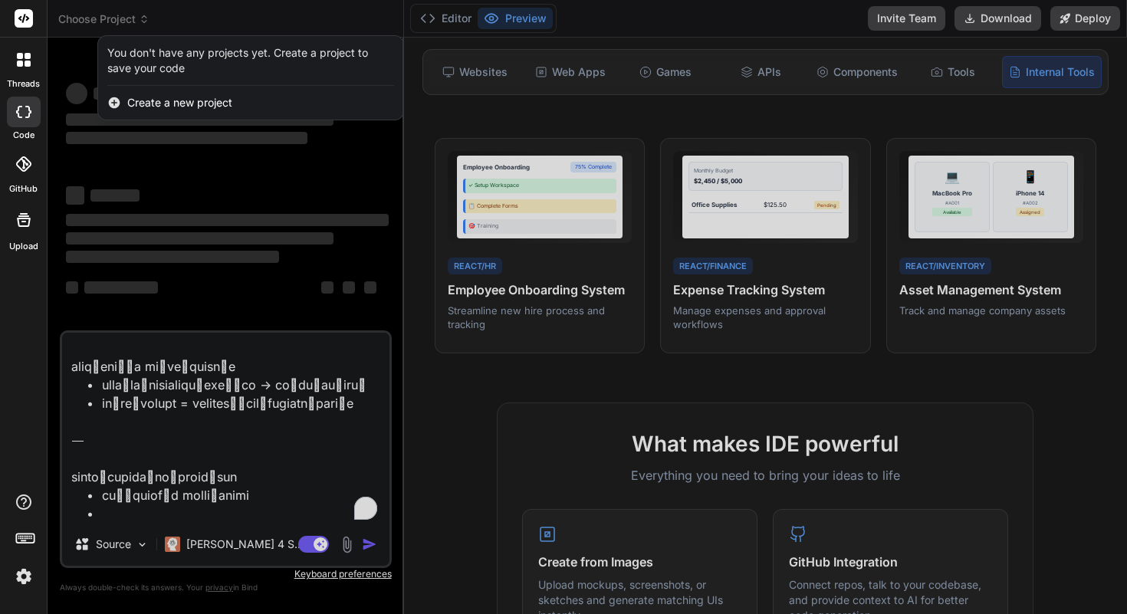
click at [156, 98] on span "Create a new project" at bounding box center [179, 102] width 105 height 15
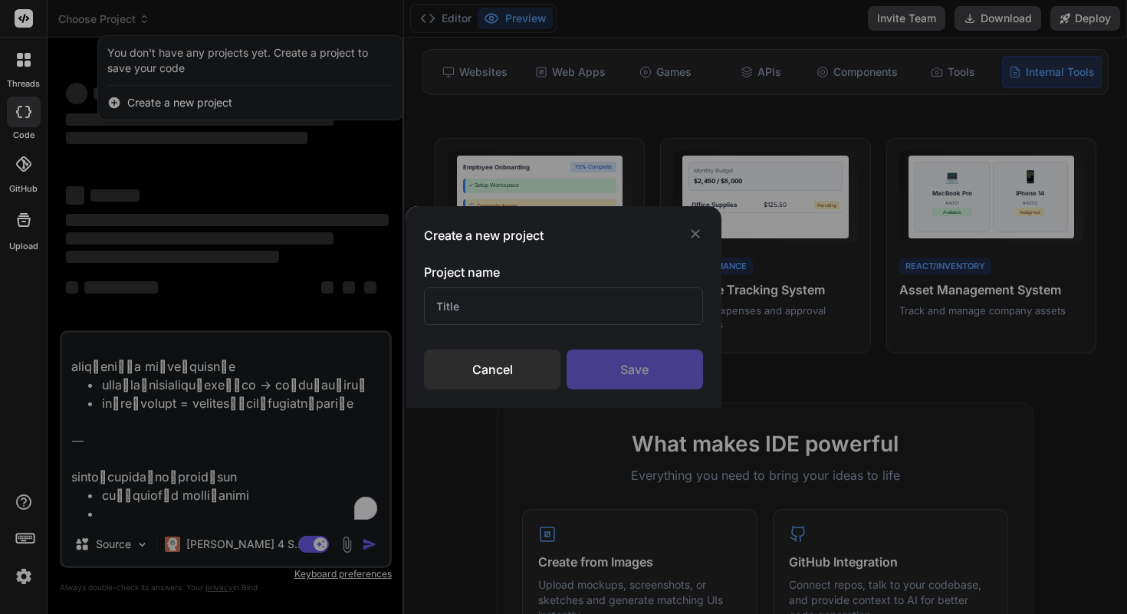
click at [493, 314] on input "text" at bounding box center [563, 307] width 279 height 38
type input "ฆ"
type input "d"
type input "นทีพิพากษา"
click at [606, 370] on div "Save" at bounding box center [635, 370] width 137 height 40
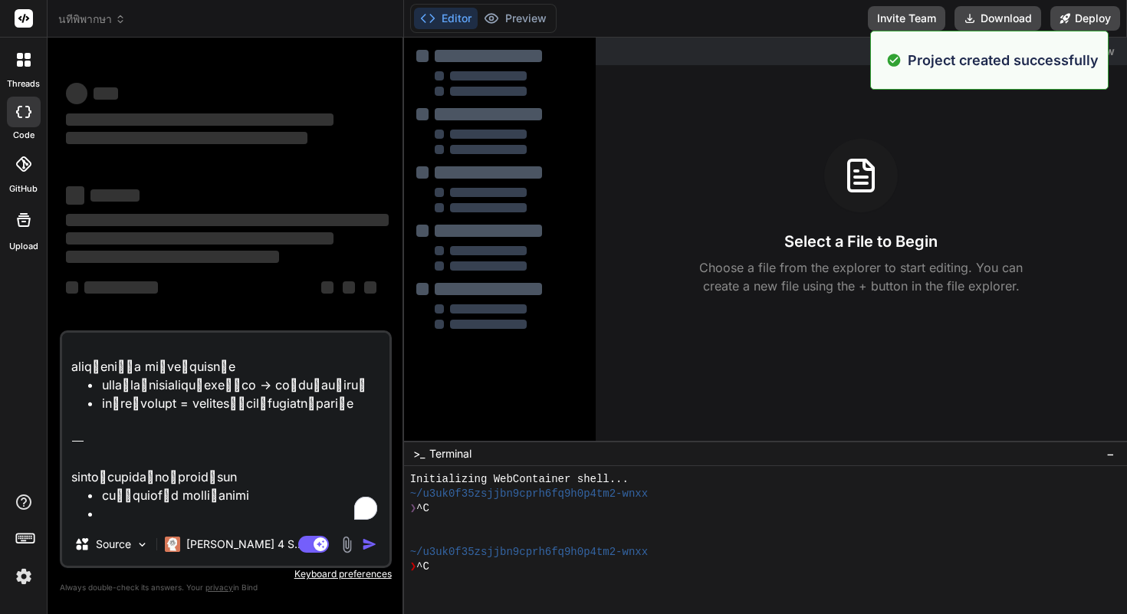
scroll to position [44, 0]
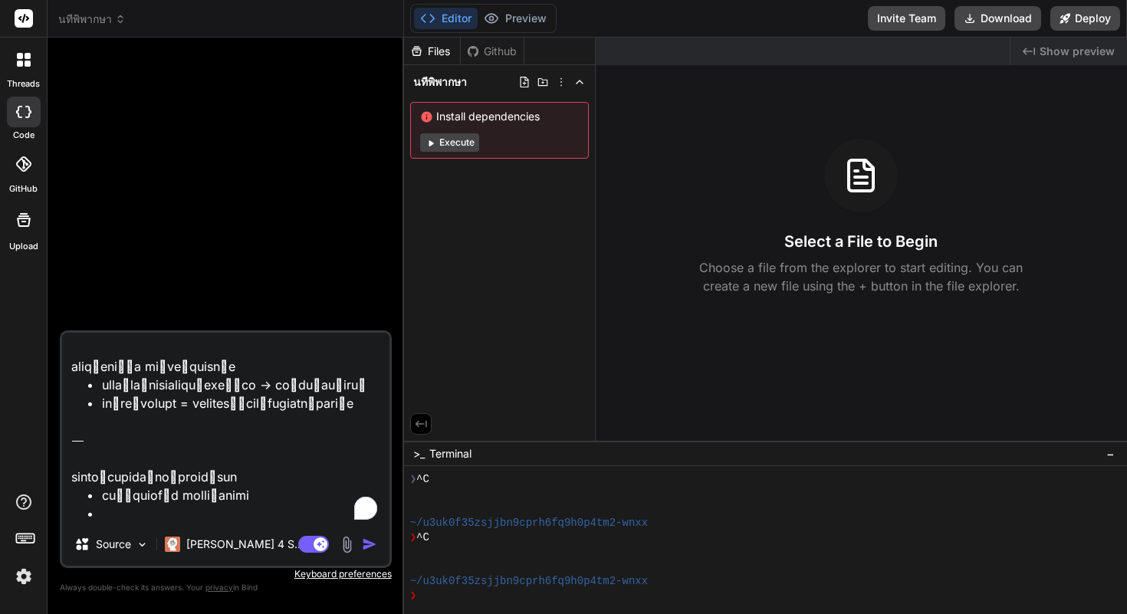
click at [233, 457] on textarea "To enrich screen reader interactions, please activate Accessibility in Grammarl…" at bounding box center [225, 428] width 327 height 190
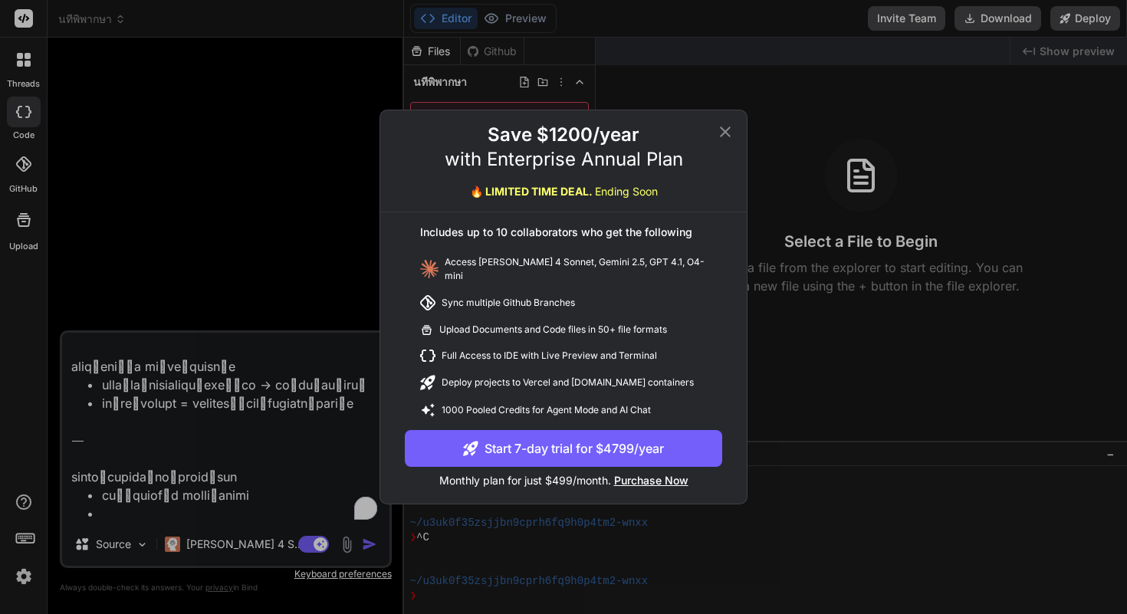
click at [727, 132] on icon at bounding box center [725, 132] width 18 height 18
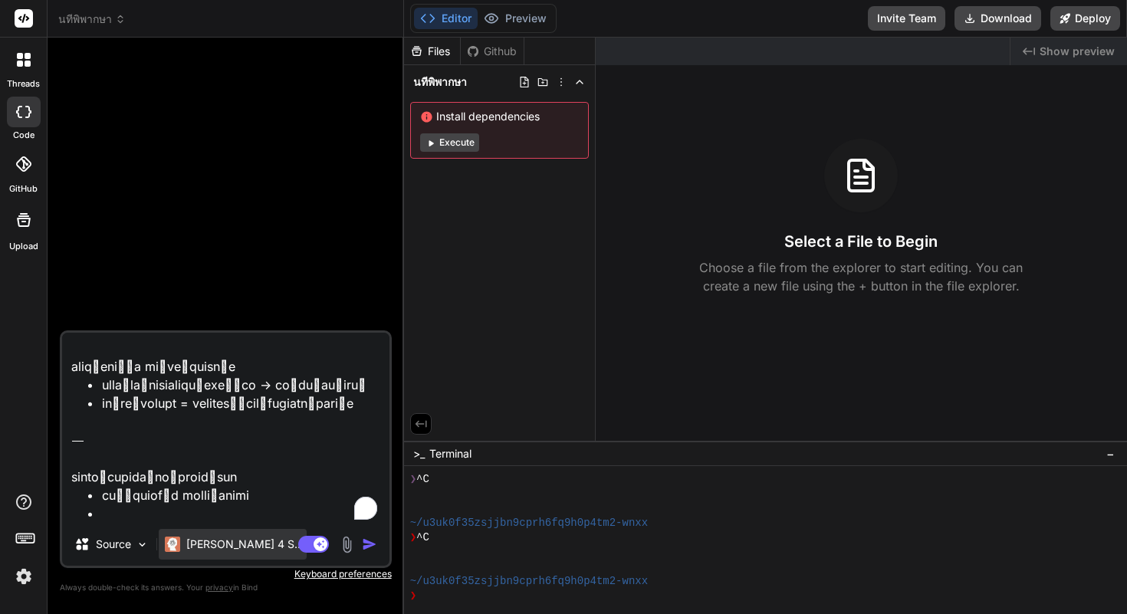
click at [235, 547] on p "[PERSON_NAME] 4 S.." at bounding box center [243, 544] width 114 height 15
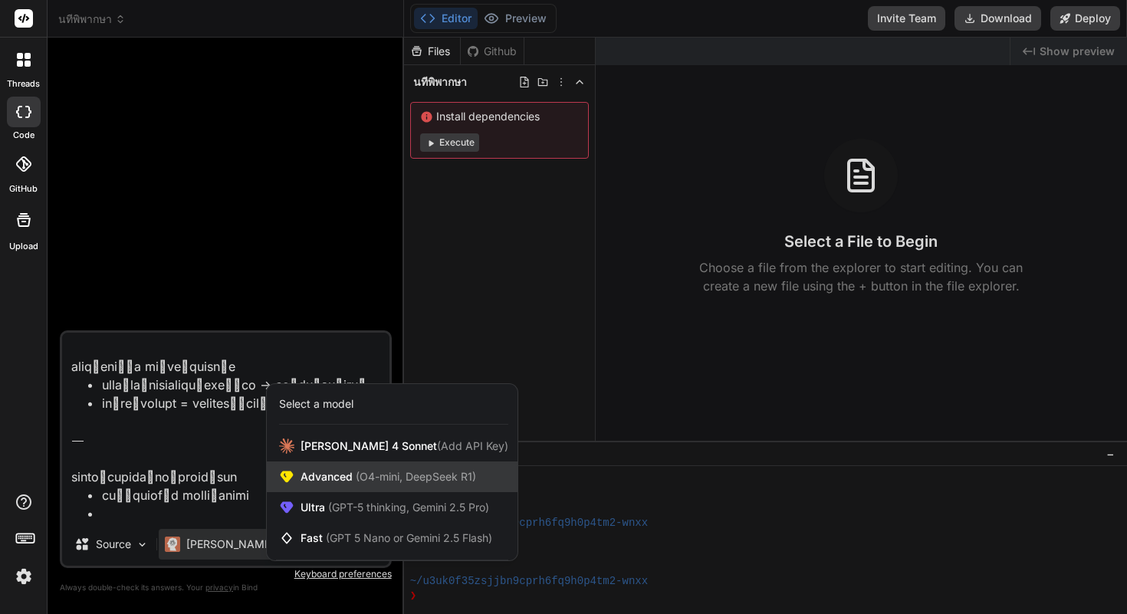
click at [353, 473] on span "(O4-mini, DeepSeek R1)" at bounding box center [414, 476] width 123 height 13
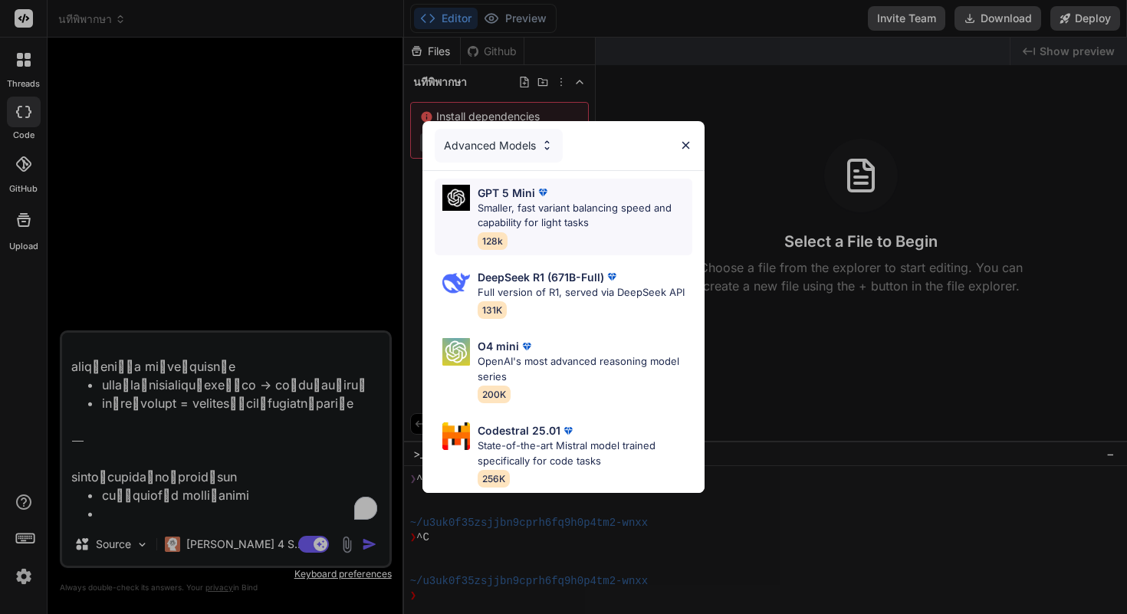
click at [562, 212] on p "Smaller, fast variant balancing speed and capability for light tasks" at bounding box center [585, 216] width 215 height 30
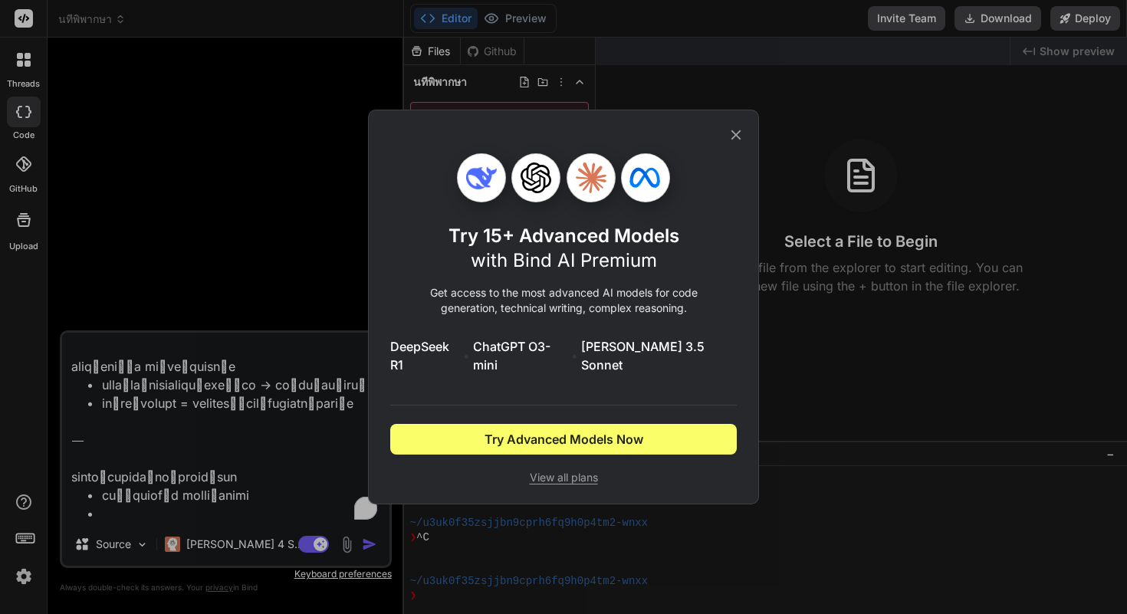
click at [739, 143] on icon at bounding box center [736, 135] width 17 height 17
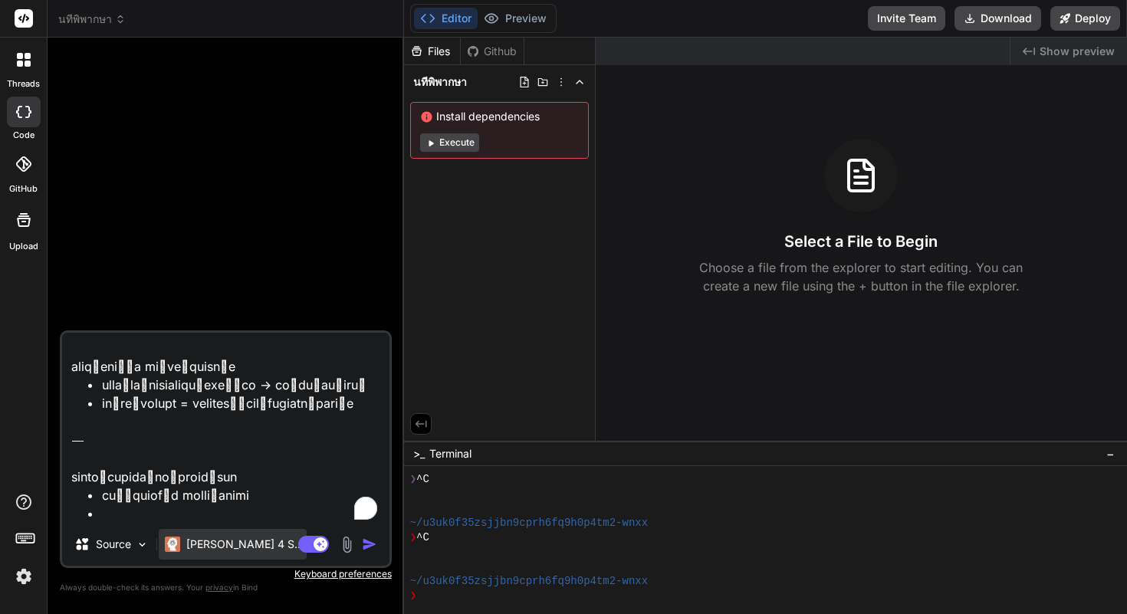
click at [205, 548] on p "[PERSON_NAME] 4 S.." at bounding box center [243, 544] width 114 height 15
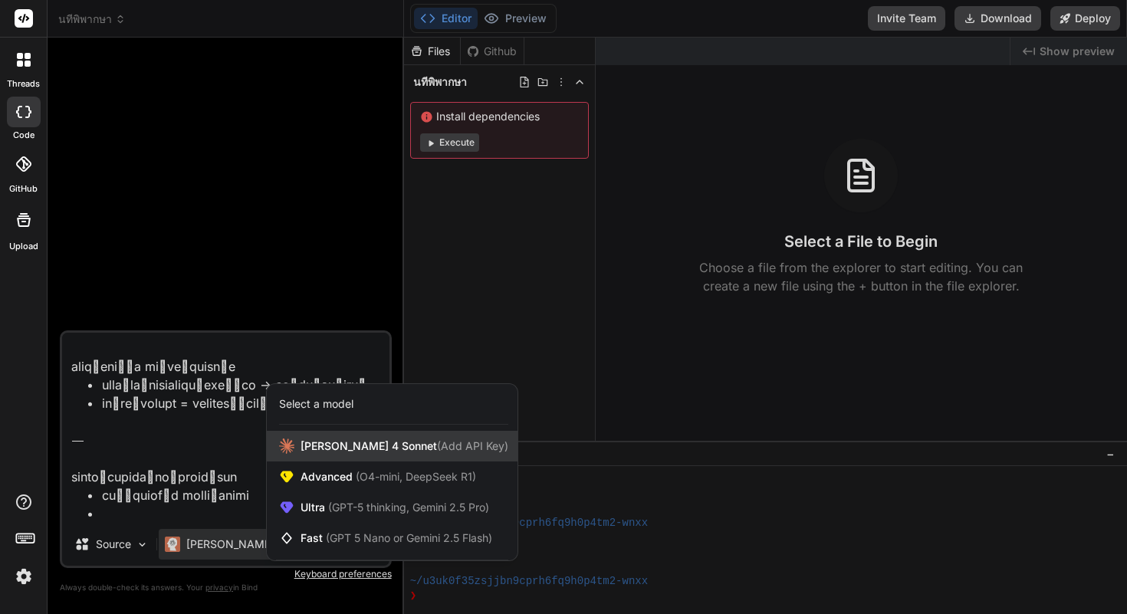
click at [306, 443] on span "[PERSON_NAME] 4 Sonnet (Add API Key)" at bounding box center [405, 446] width 208 height 15
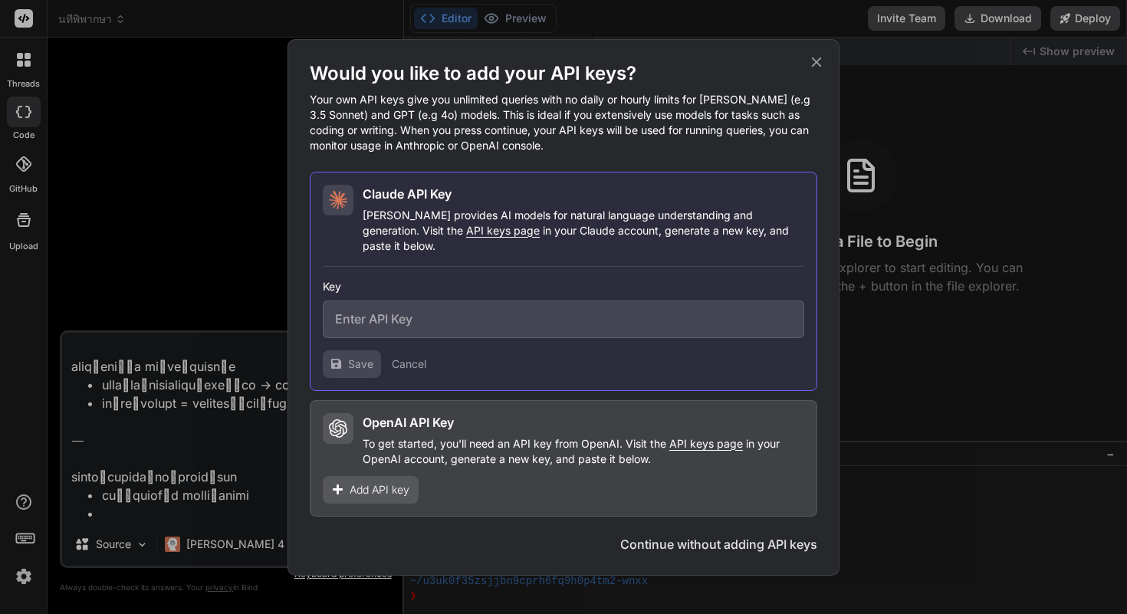
click at [668, 541] on button "Continue without adding API keys" at bounding box center [718, 544] width 197 height 18
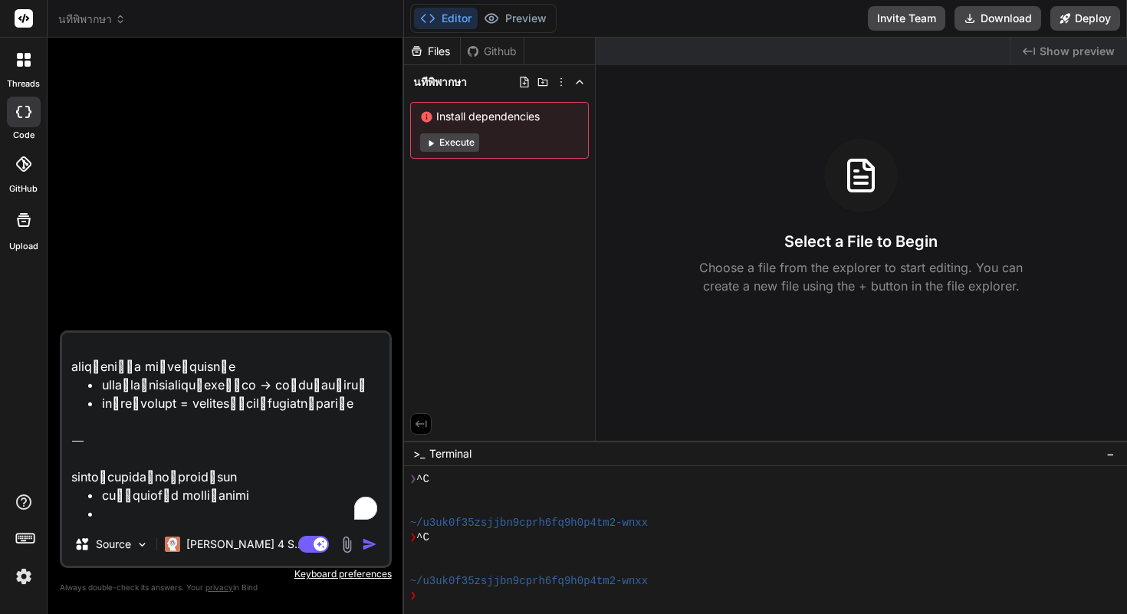
click at [289, 437] on textarea "To enrich screen reader interactions, please activate Accessibility in Grammarl…" at bounding box center [225, 428] width 327 height 190
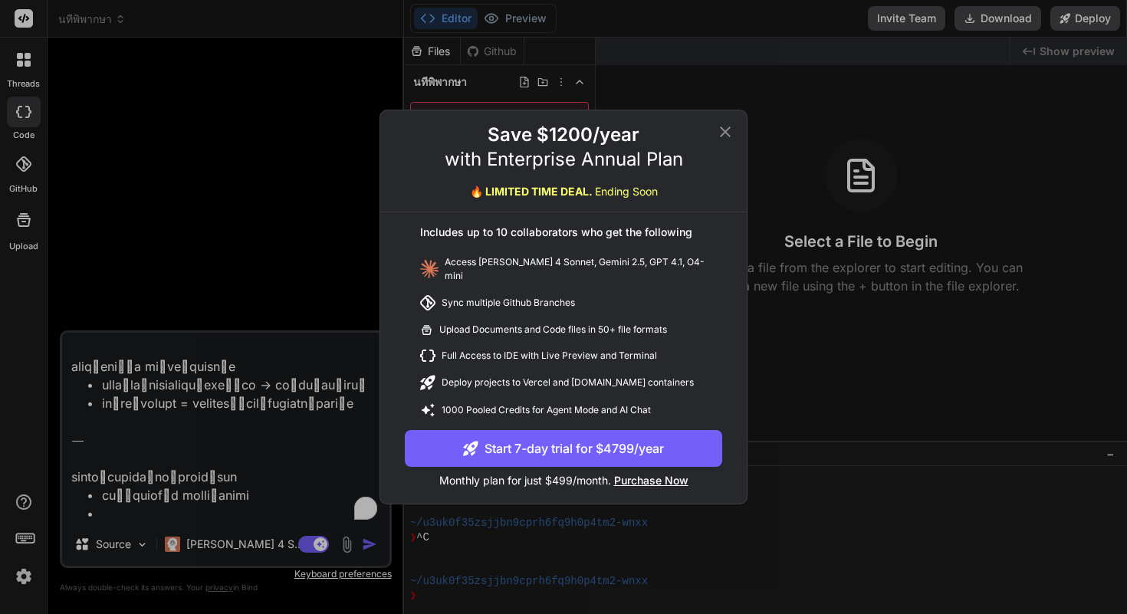
click at [724, 136] on icon at bounding box center [725, 132] width 11 height 11
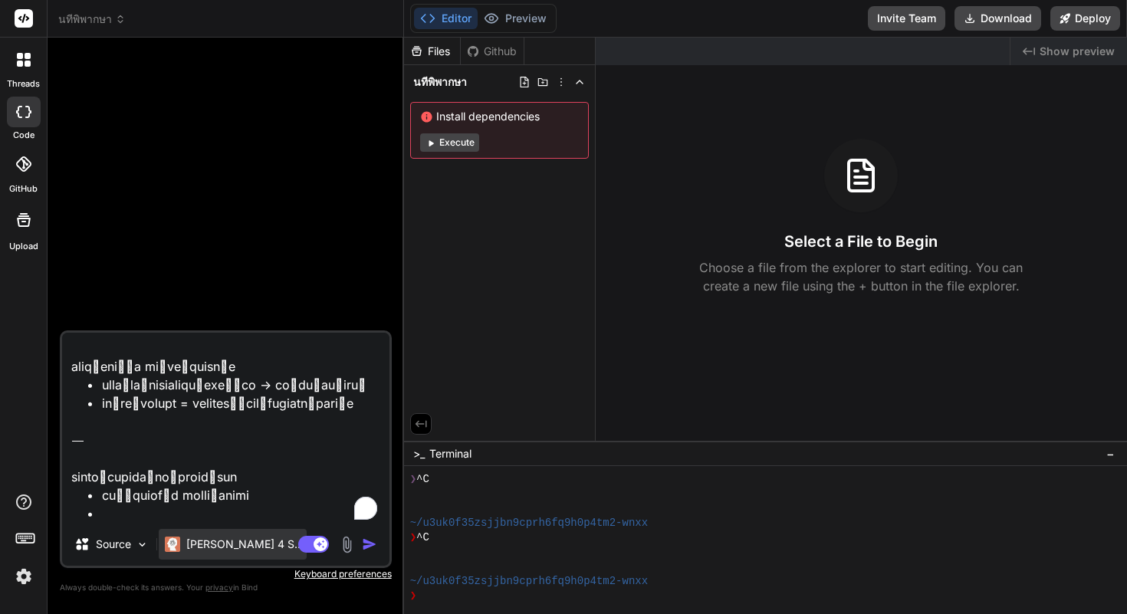
click at [212, 554] on div "[PERSON_NAME] 4 S.." at bounding box center [233, 544] width 148 height 31
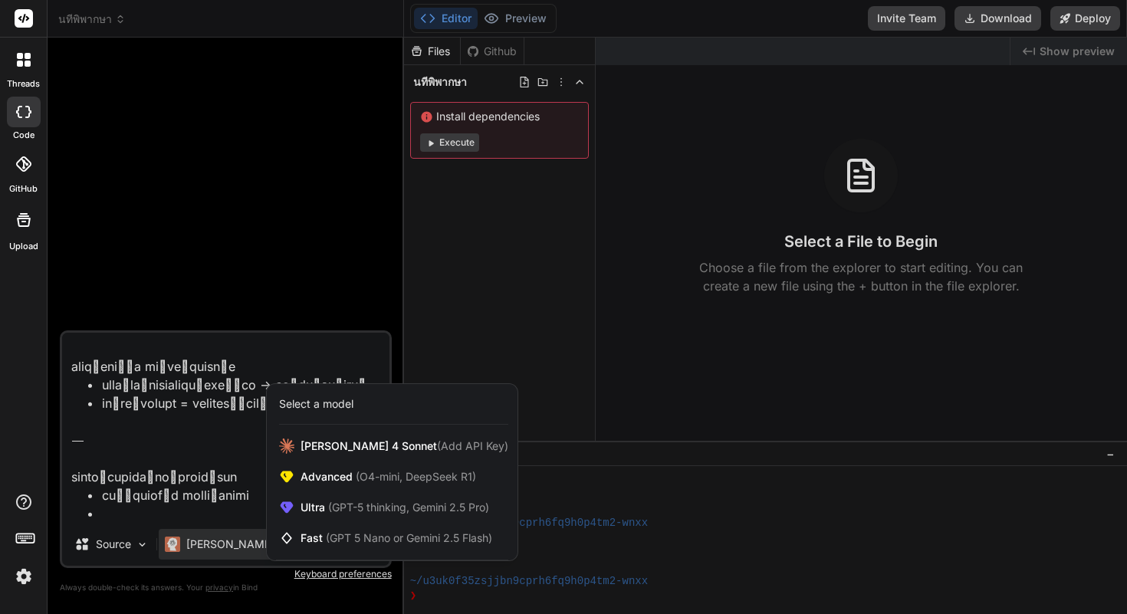
click at [216, 410] on div at bounding box center [563, 307] width 1127 height 614
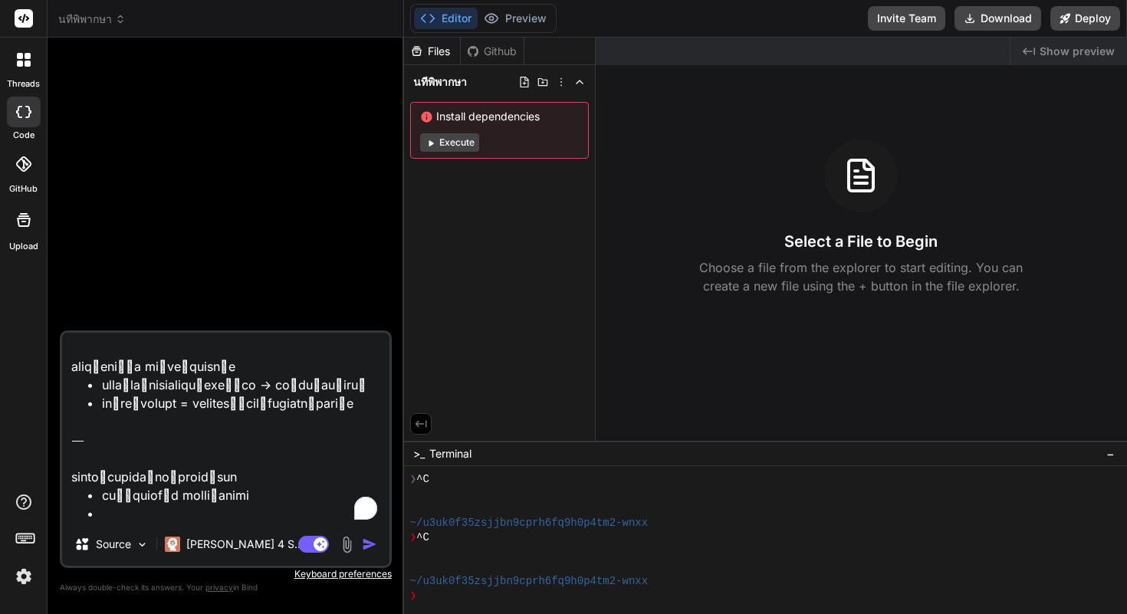
click at [153, 465] on textarea "To enrich screen reader interactions, please activate Accessibility in Grammarl…" at bounding box center [225, 428] width 327 height 190
click at [26, 64] on icon at bounding box center [28, 64] width 6 height 6
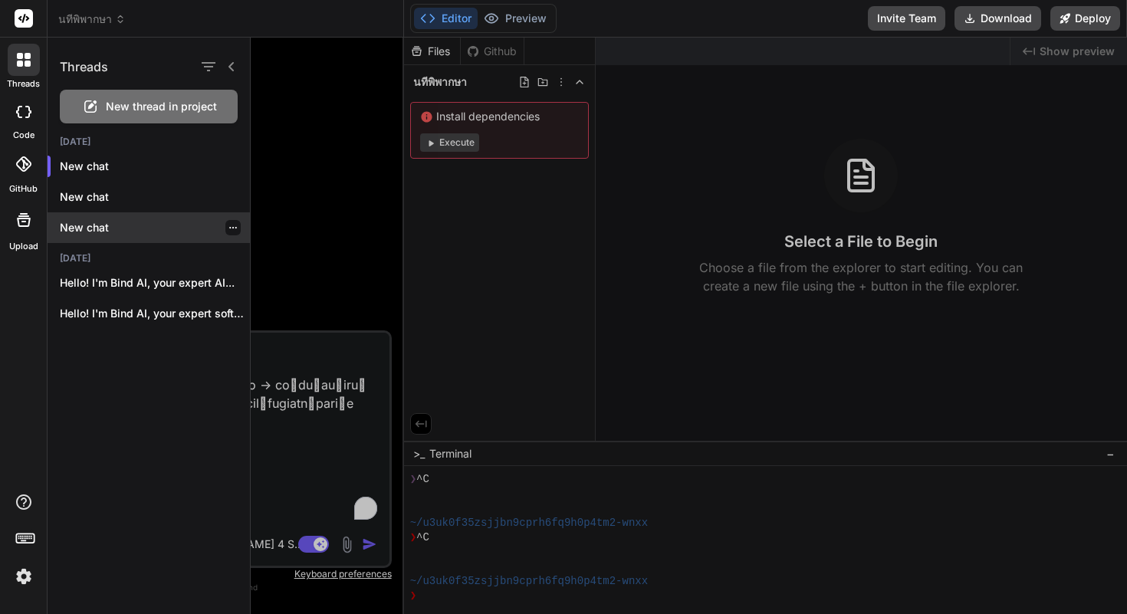
click at [231, 230] on icon "button" at bounding box center [233, 227] width 9 height 9
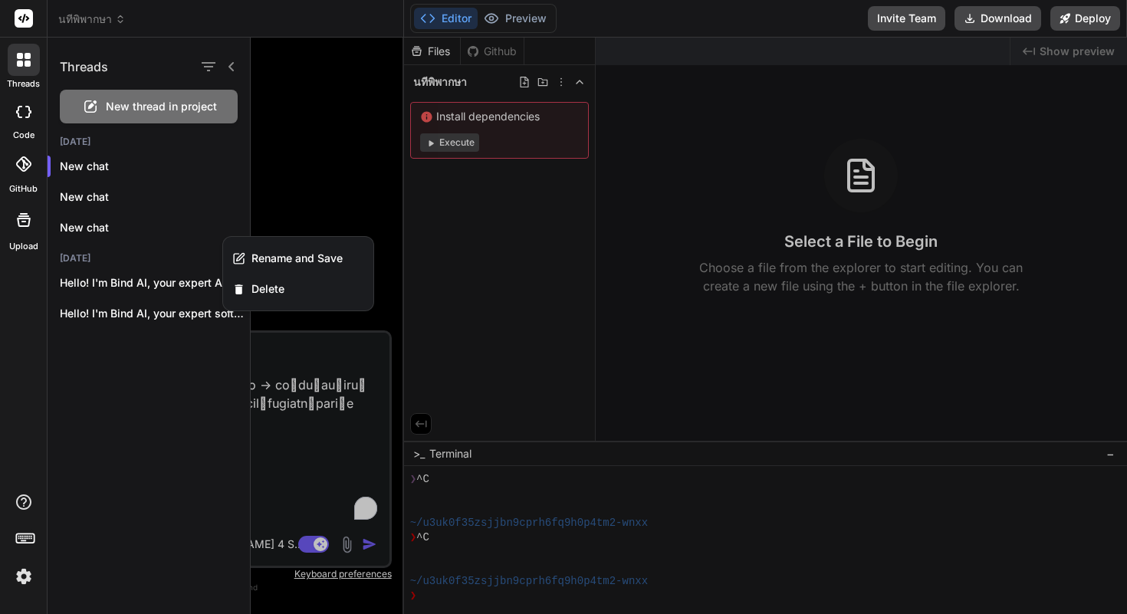
click at [202, 105] on span "New thread in project" at bounding box center [161, 106] width 111 height 15
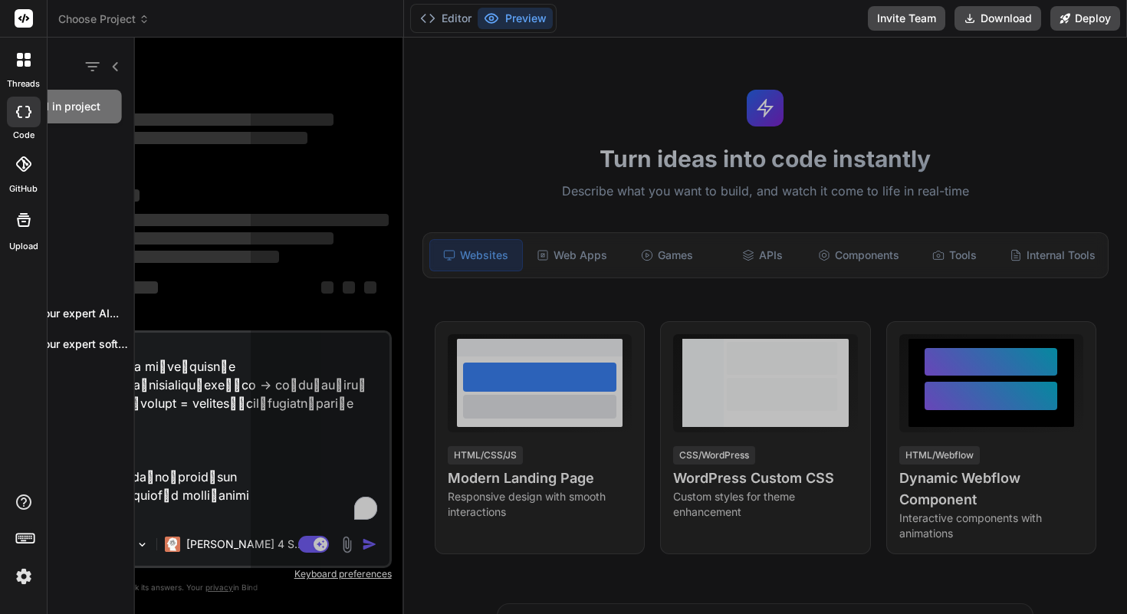
scroll to position [102, 0]
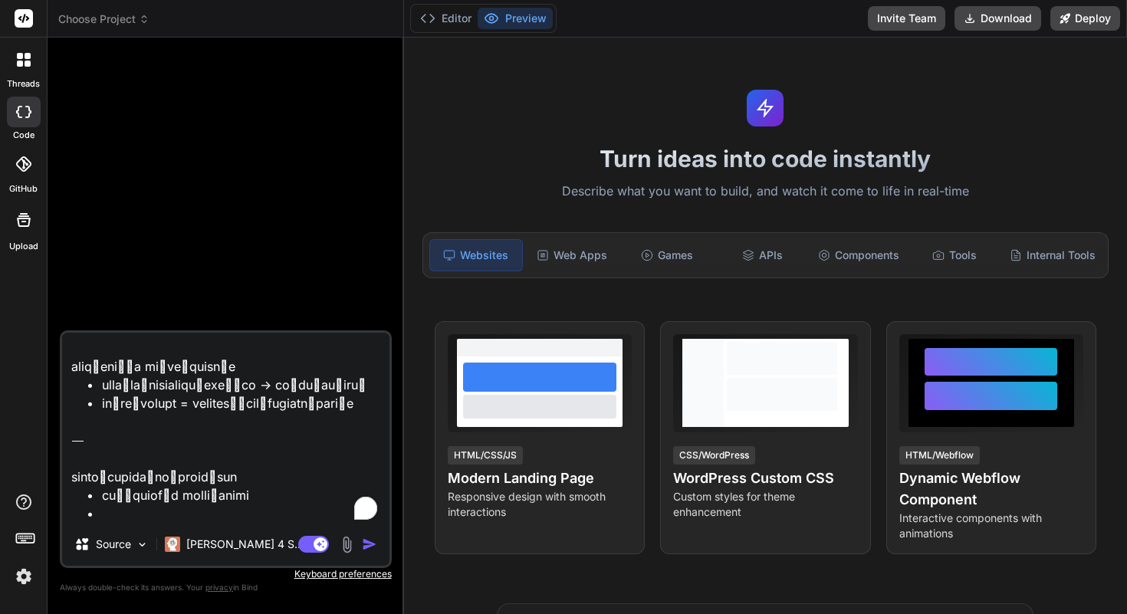
click at [235, 413] on textarea "To enrich screen reader interactions, please activate Accessibility in Grammarl…" at bounding box center [225, 428] width 327 height 190
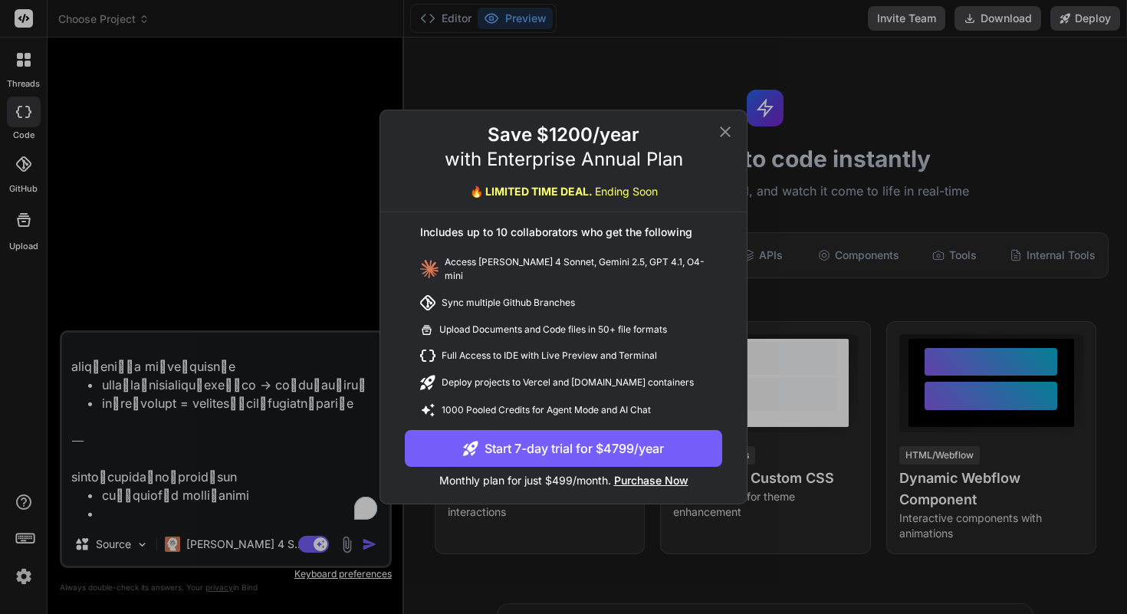
click at [726, 133] on icon at bounding box center [725, 132] width 18 height 18
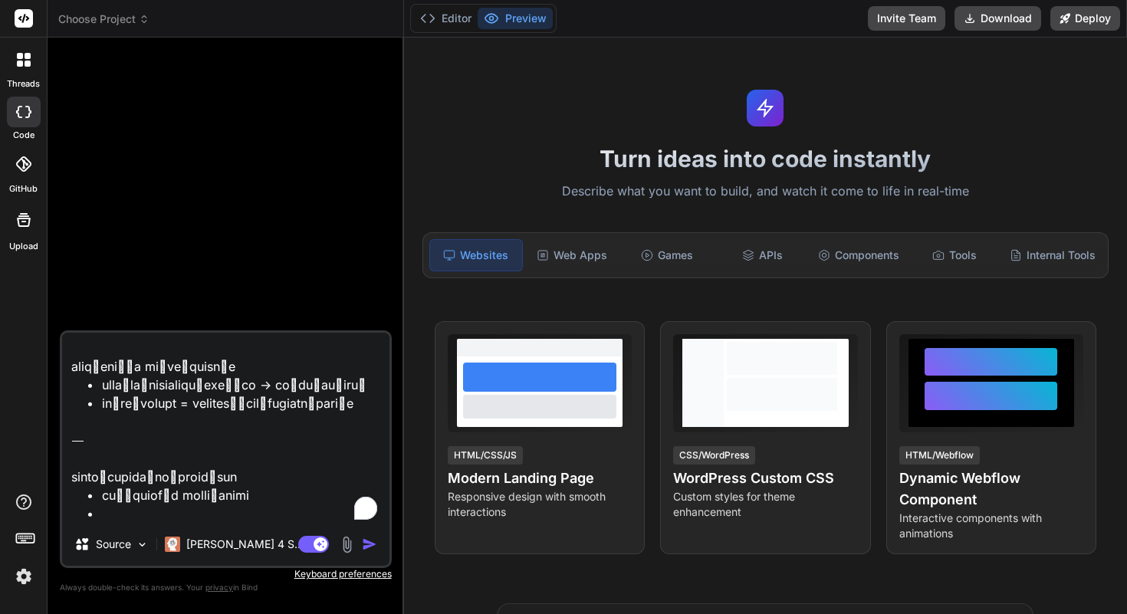
click at [35, 531] on div at bounding box center [23, 541] width 47 height 97
click at [30, 540] on icon at bounding box center [25, 537] width 21 height 21
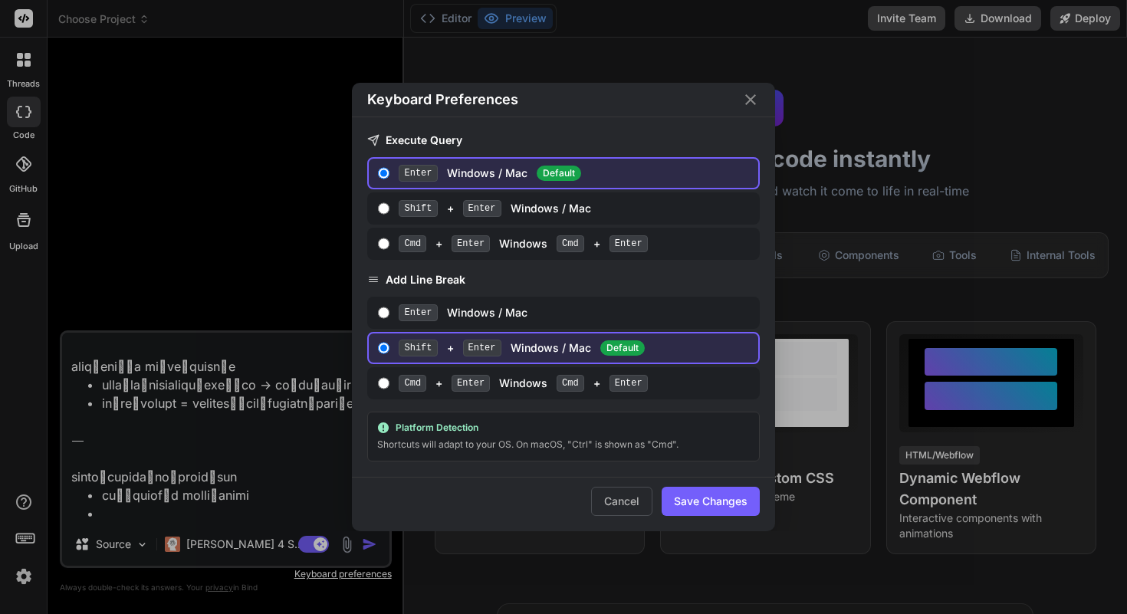
click at [748, 101] on icon "Close" at bounding box center [750, 99] width 11 height 11
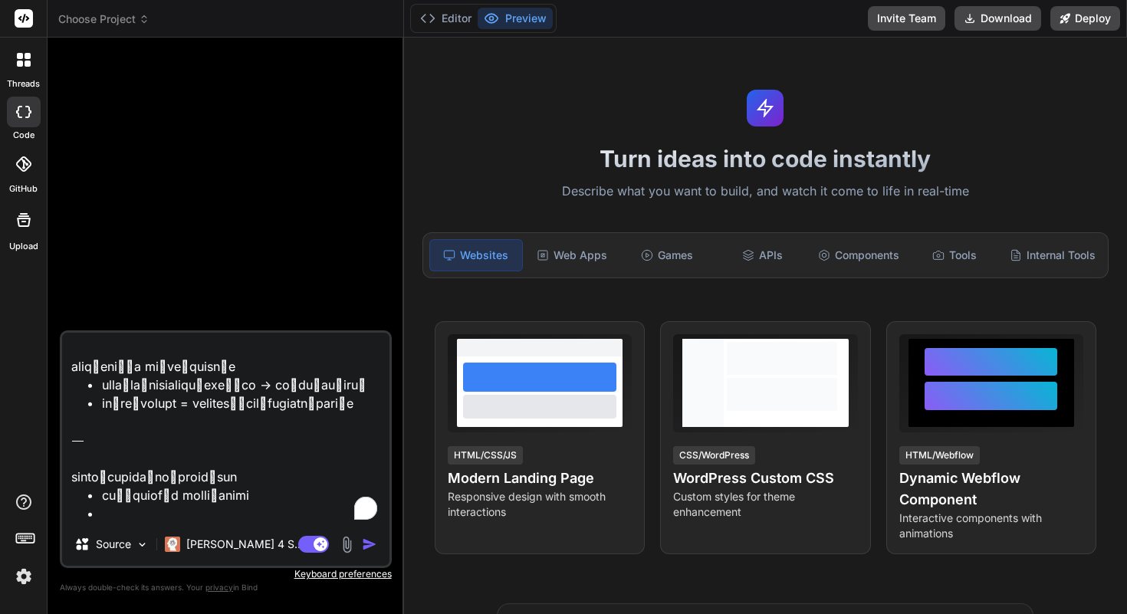
click at [17, 571] on img at bounding box center [24, 577] width 26 height 26
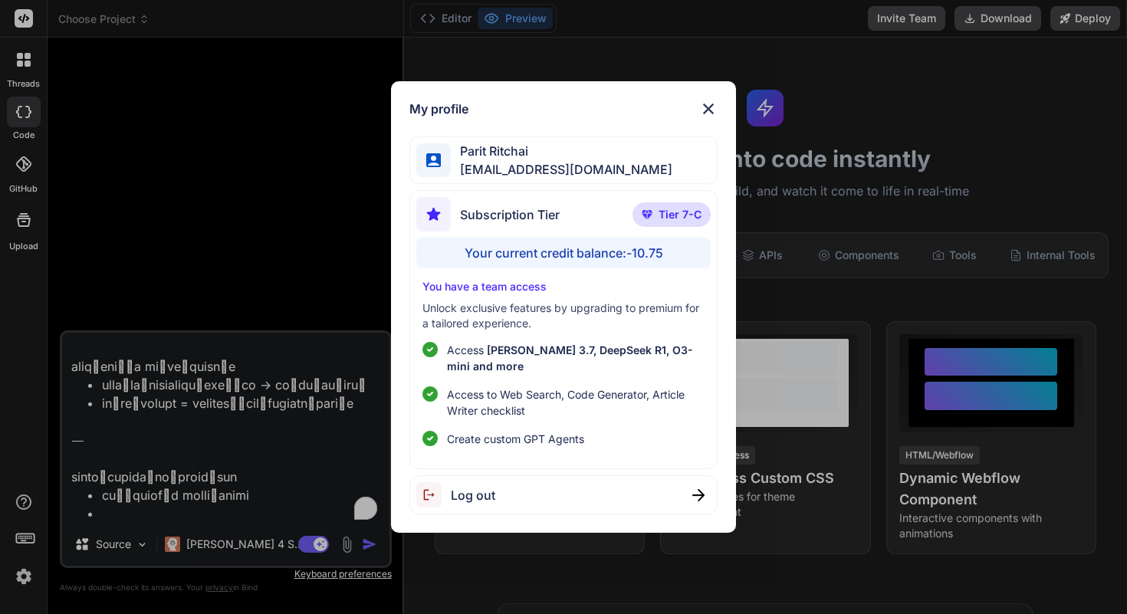
click at [553, 312] on p "Unlock exclusive features by upgrading to premium for a tailored experience." at bounding box center [563, 316] width 281 height 31
click at [551, 162] on span "[EMAIL_ADDRESS][DOMAIN_NAME]" at bounding box center [562, 169] width 222 height 18
click at [700, 112] on img at bounding box center [708, 109] width 18 height 18
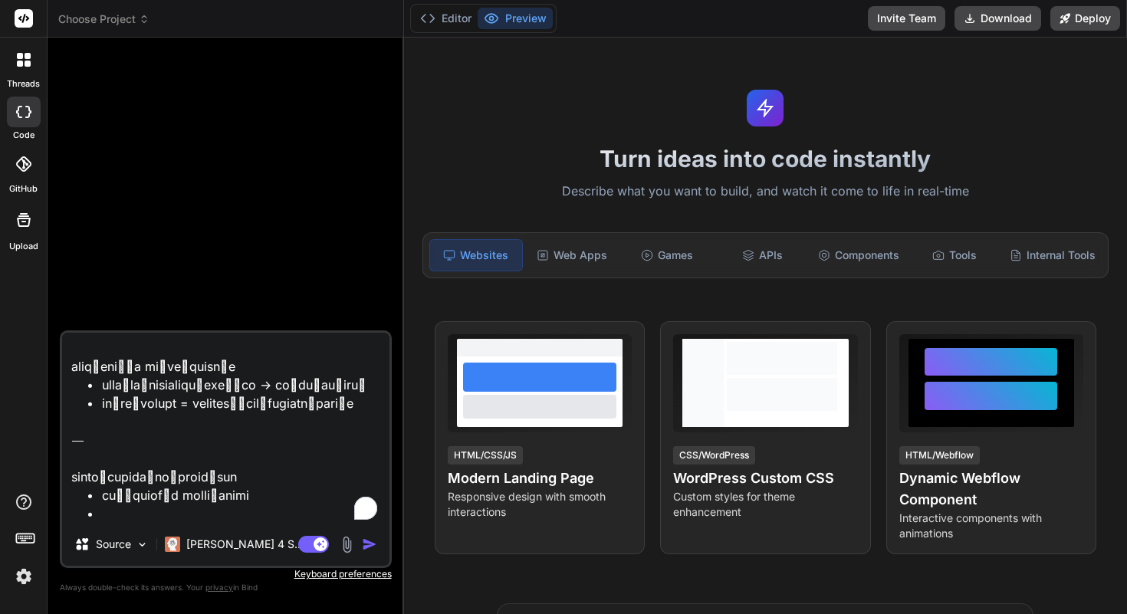
click at [17, 209] on div at bounding box center [23, 220] width 37 height 37
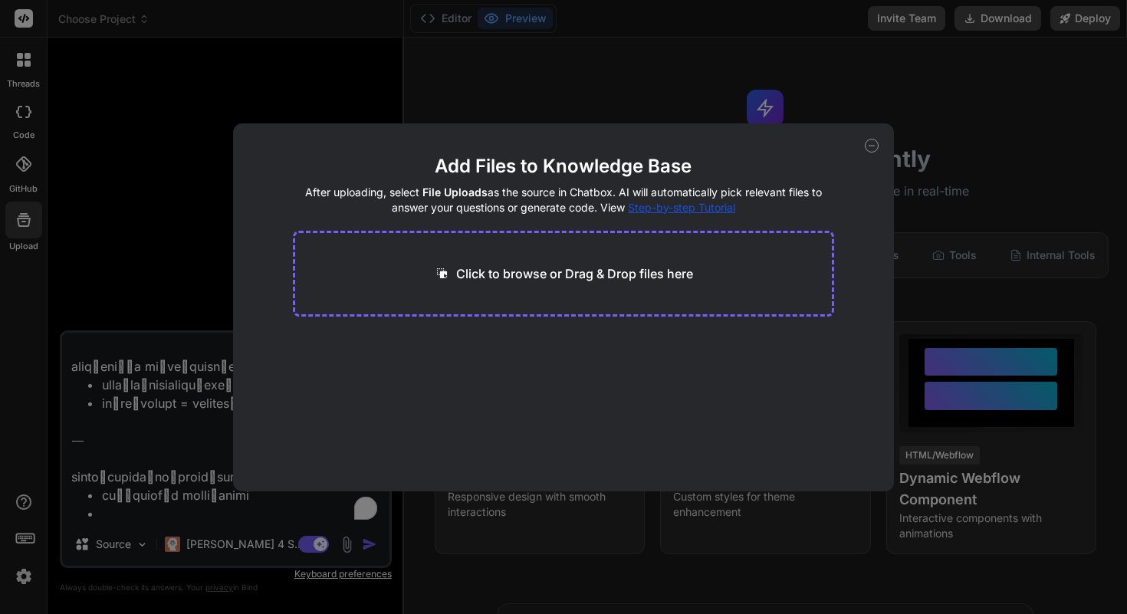
click at [19, 176] on div "Add Files to Knowledge Base After uploading, select File Uploads as the source …" at bounding box center [563, 307] width 1127 height 614
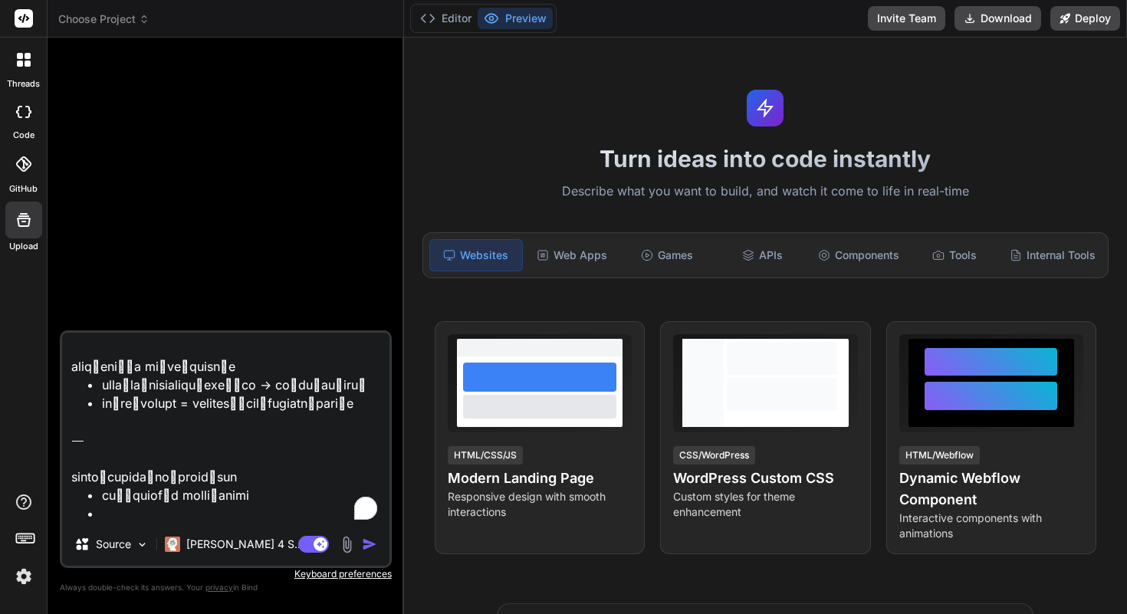
click at [21, 137] on label "code" at bounding box center [23, 135] width 21 height 13
click at [108, 15] on span "Choose Project" at bounding box center [103, 19] width 91 height 15
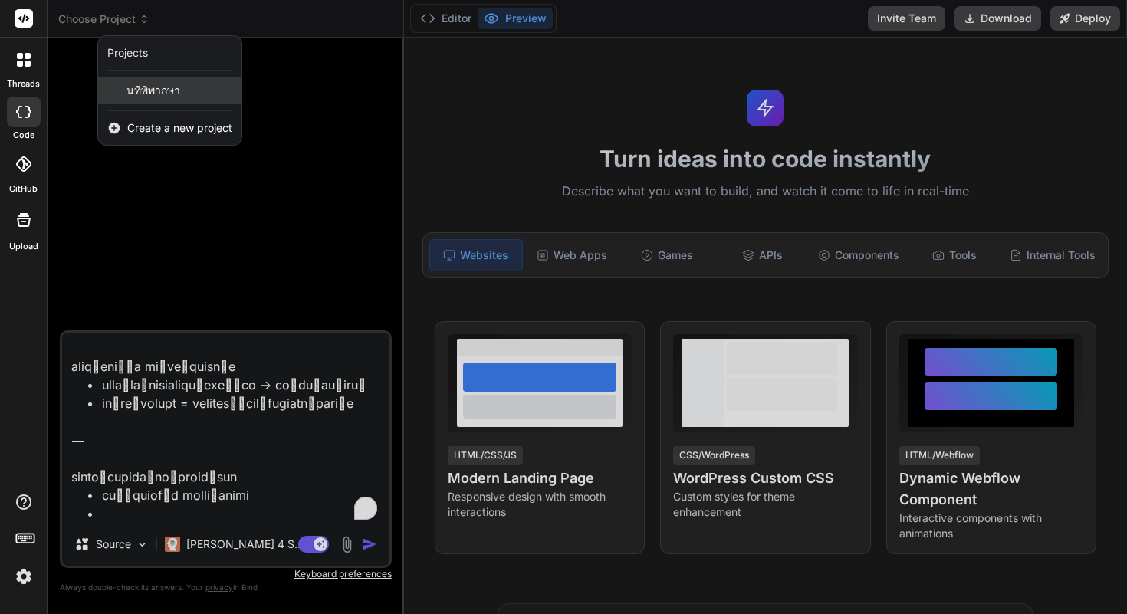
click at [144, 90] on span "นทีพิพากษา" at bounding box center [154, 90] width 54 height 15
type textarea "x"
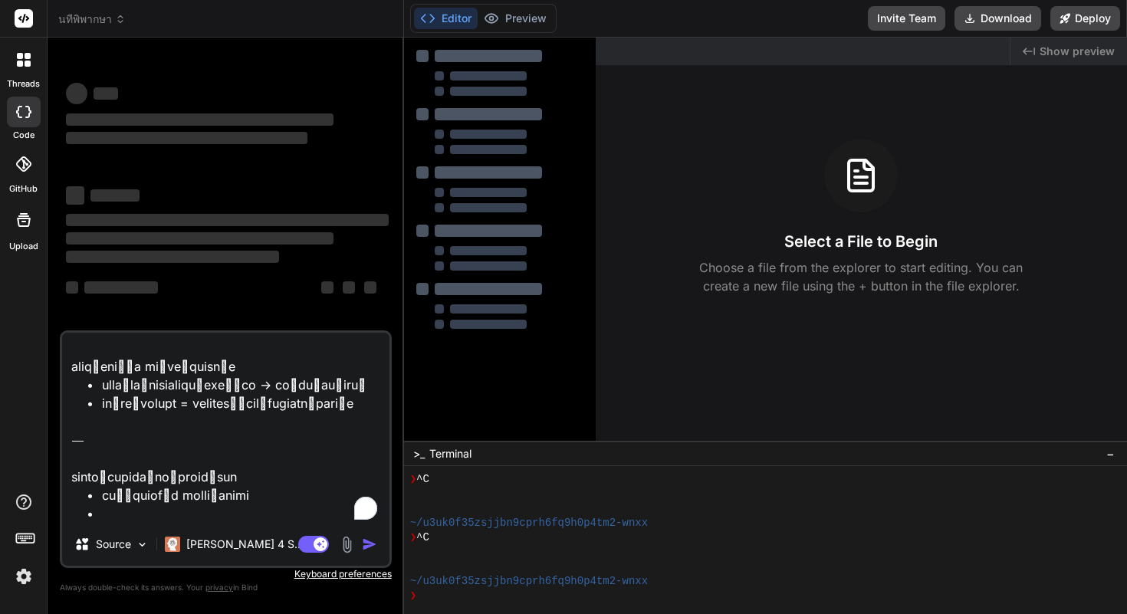
click at [238, 502] on textarea "To enrich screen reader interactions, please activate Accessibility in Grammarl…" at bounding box center [225, 428] width 327 height 190
click at [242, 472] on textarea "To enrich screen reader interactions, please activate Accessibility in Grammarl…" at bounding box center [225, 428] width 327 height 190
click at [215, 442] on textarea "To enrich screen reader interactions, please activate Accessibility in Grammarl…" at bounding box center [225, 428] width 327 height 190
click at [242, 418] on textarea "To enrich screen reader interactions, please activate Accessibility in Grammarl…" at bounding box center [225, 428] width 327 height 190
type textarea "l่ipsuัdol่s amีconsิ่adัelีs์do๊eiusmodte้in่ut laื่etd้magnีaี่eุadminimvenia…"
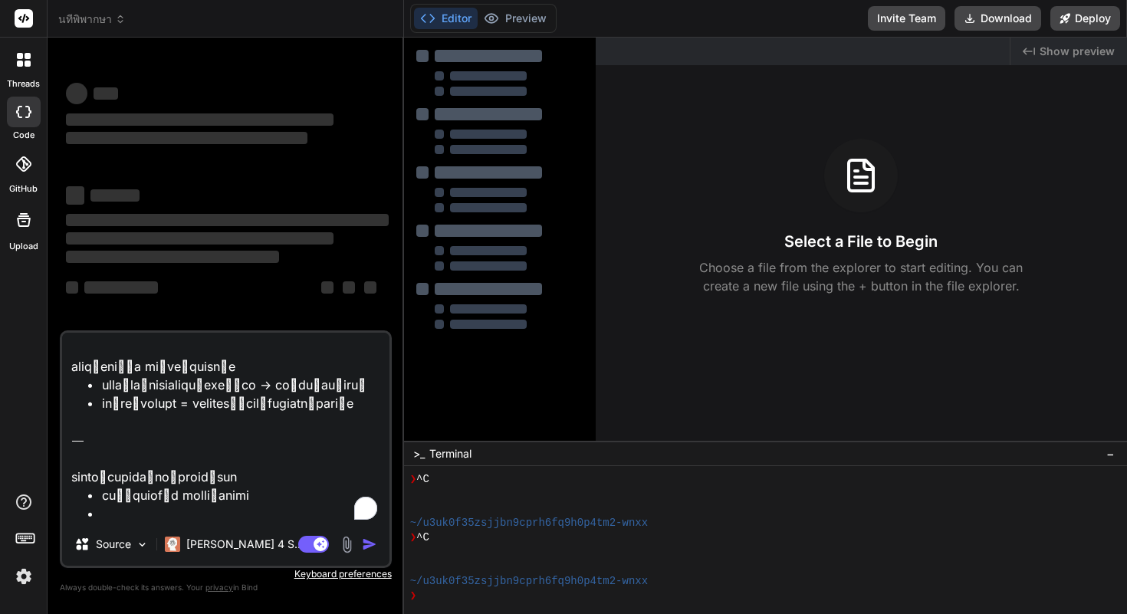
type textarea "x"
type textarea "l่ipsuัdol่s amีconsิ่adัelีs์do๊eiusmodte้in่ut laื่etd้magnีaี่eุadminimvenia…"
drag, startPoint x: 318, startPoint y: 540, endPoint x: 352, endPoint y: 462, distance: 84.5
click at [352, 462] on div "Source Claude 4 S.. Agent Mode. When this toggle is activated, AI automatically…" at bounding box center [226, 450] width 332 height 238
type textarea "x"
